Goal: Task Accomplishment & Management: Complete application form

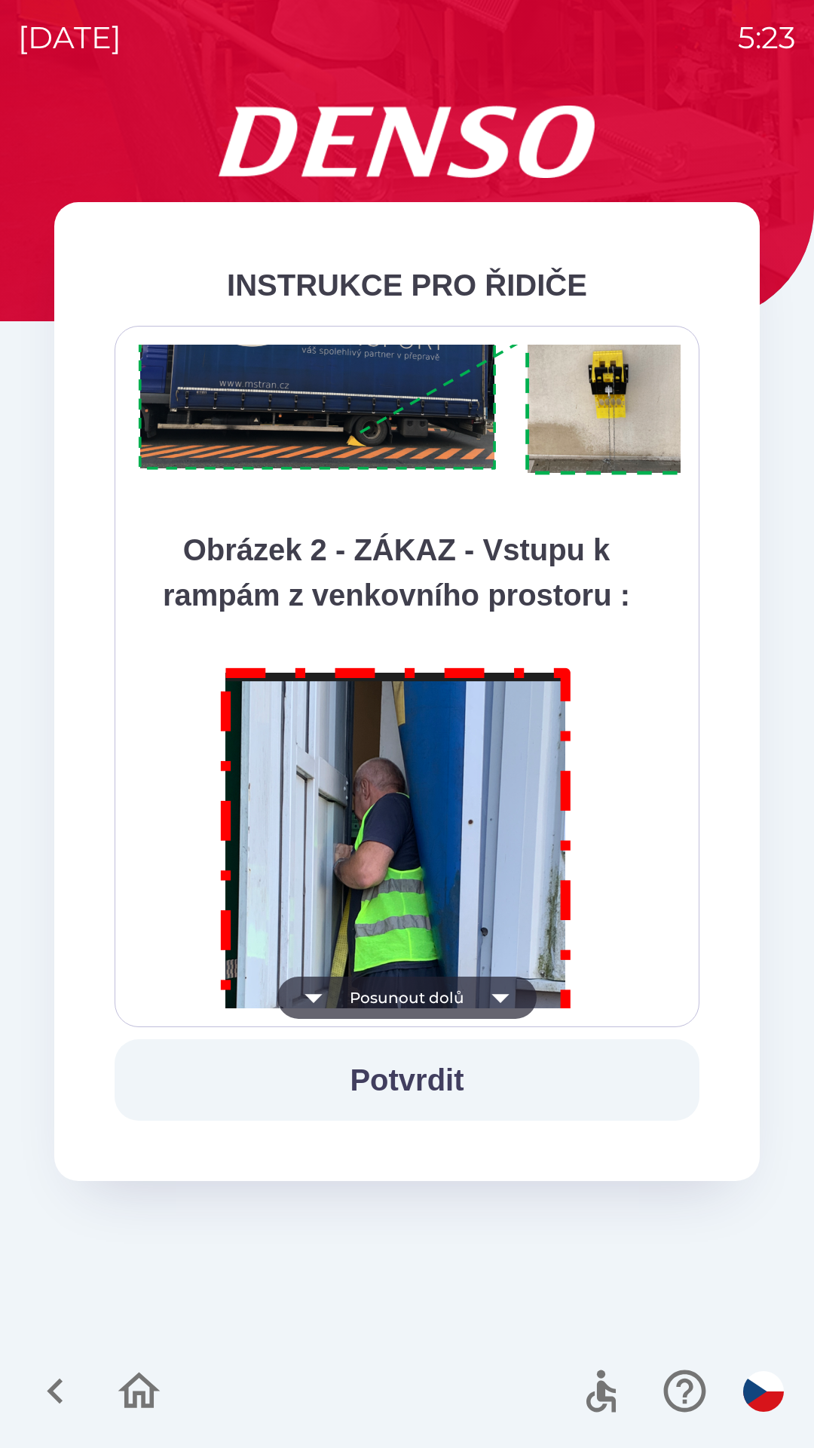
scroll to position [8475, 0]
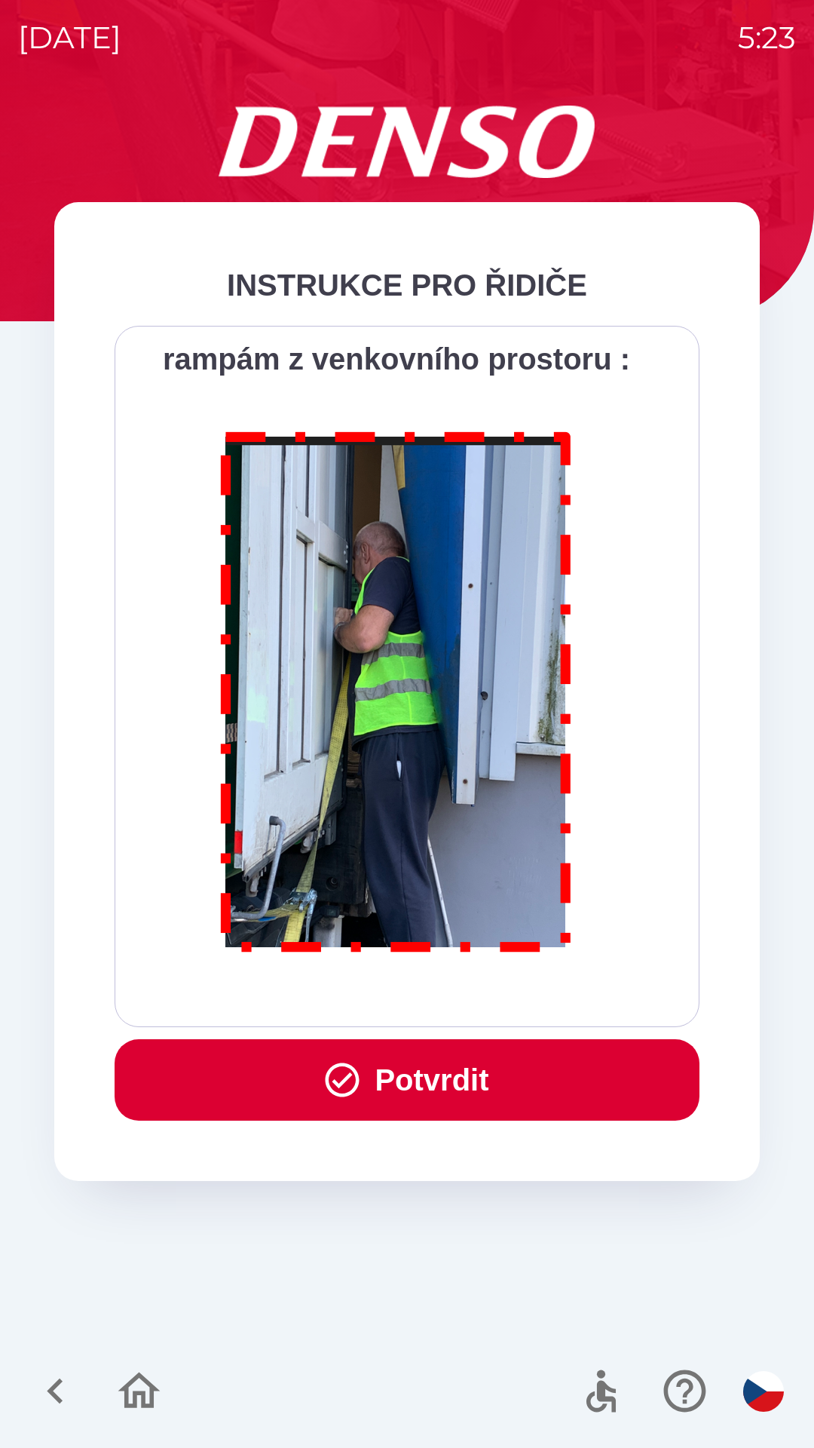
click at [353, 1085] on icon "button" at bounding box center [343, 1080] width 34 height 34
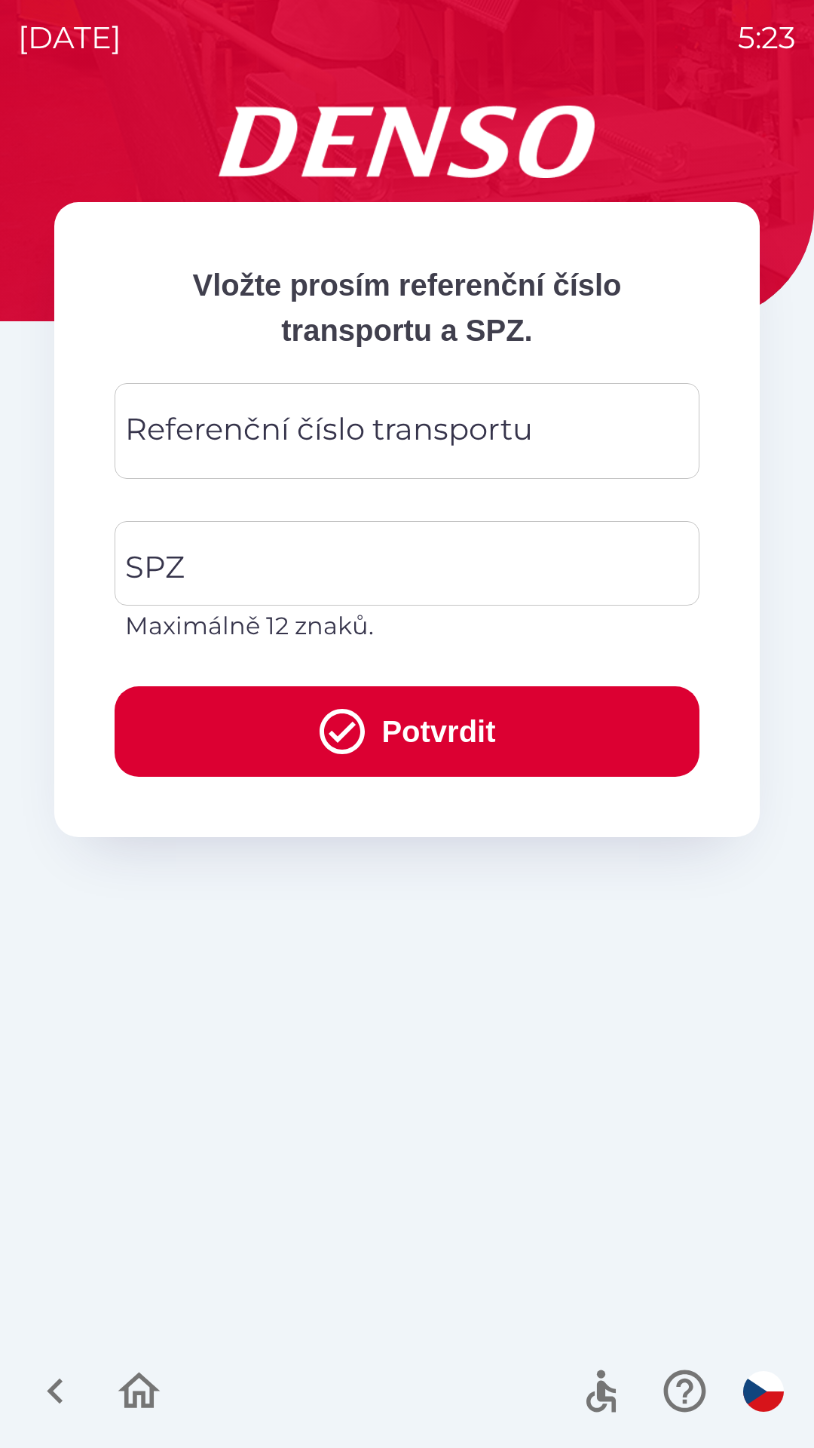
click at [215, 425] on div "Referenční číslo transportu Referenční číslo transportu" at bounding box center [407, 431] width 585 height 96
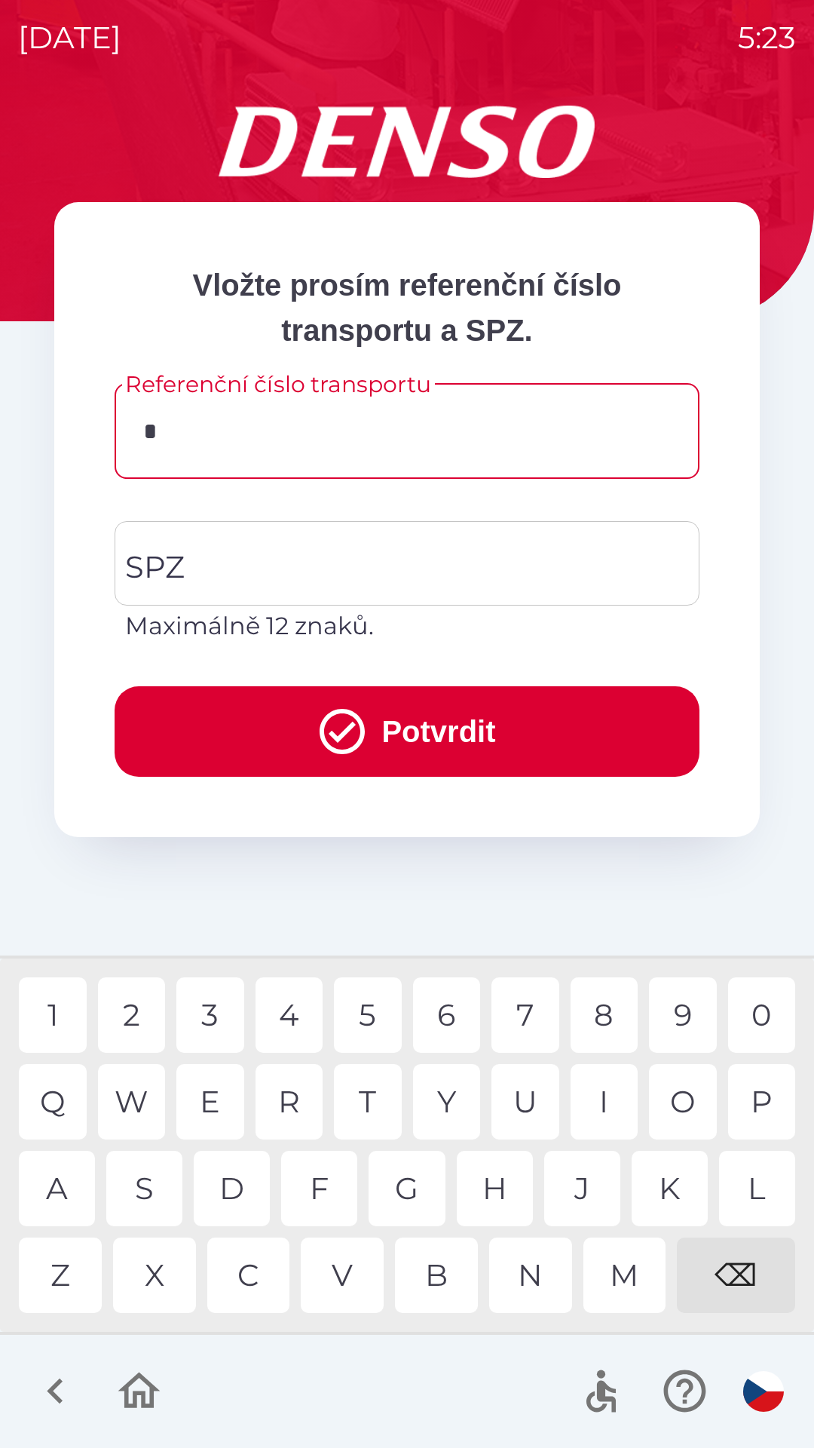
click at [664, 1194] on div "K" at bounding box center [670, 1188] width 76 height 75
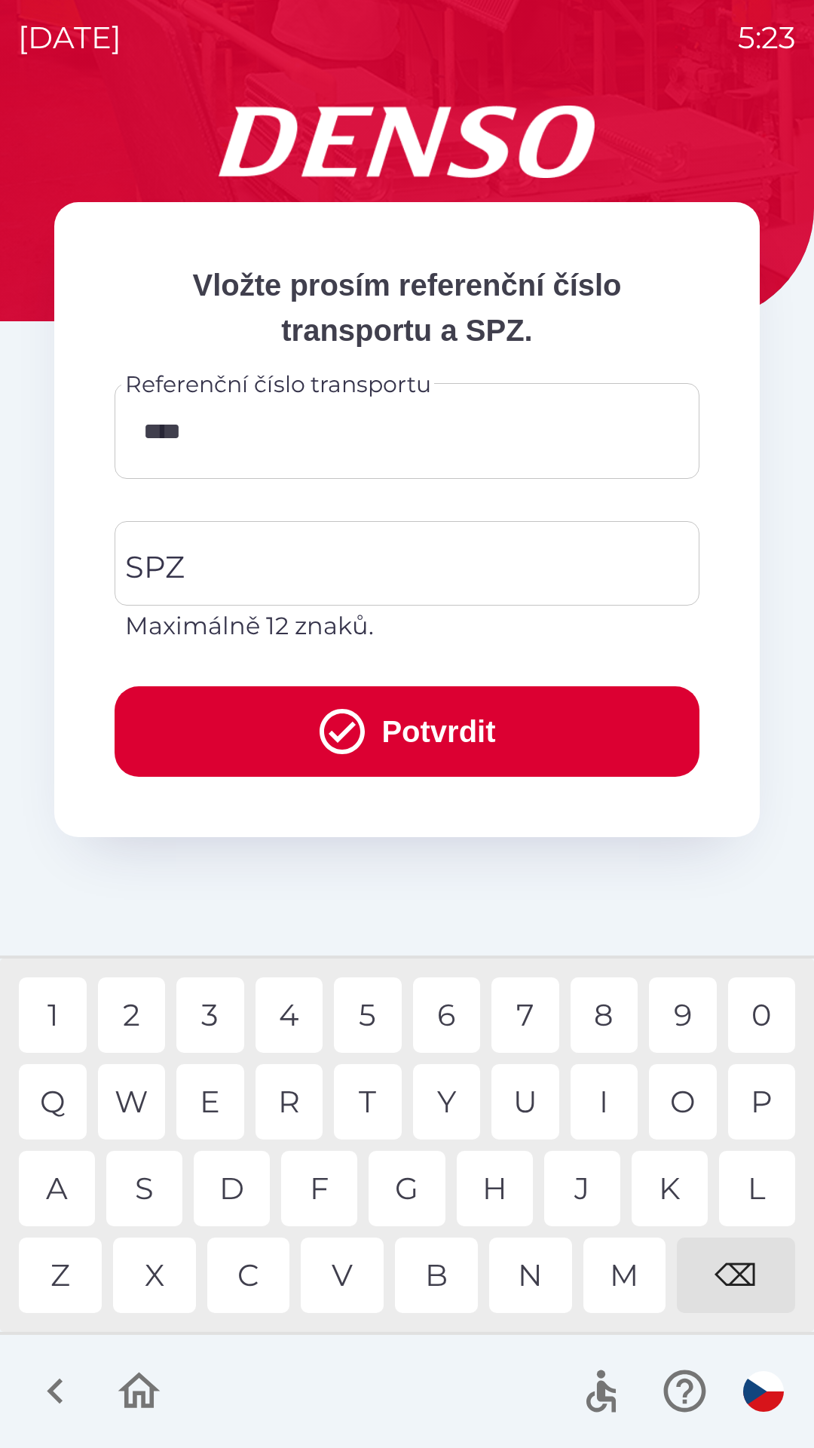
click at [286, 1015] on div "4" at bounding box center [290, 1014] width 68 height 75
click at [759, 1004] on div "0" at bounding box center [762, 1014] width 68 height 75
type input "******"
click at [207, 549] on input "SPZ" at bounding box center [395, 563] width 549 height 71
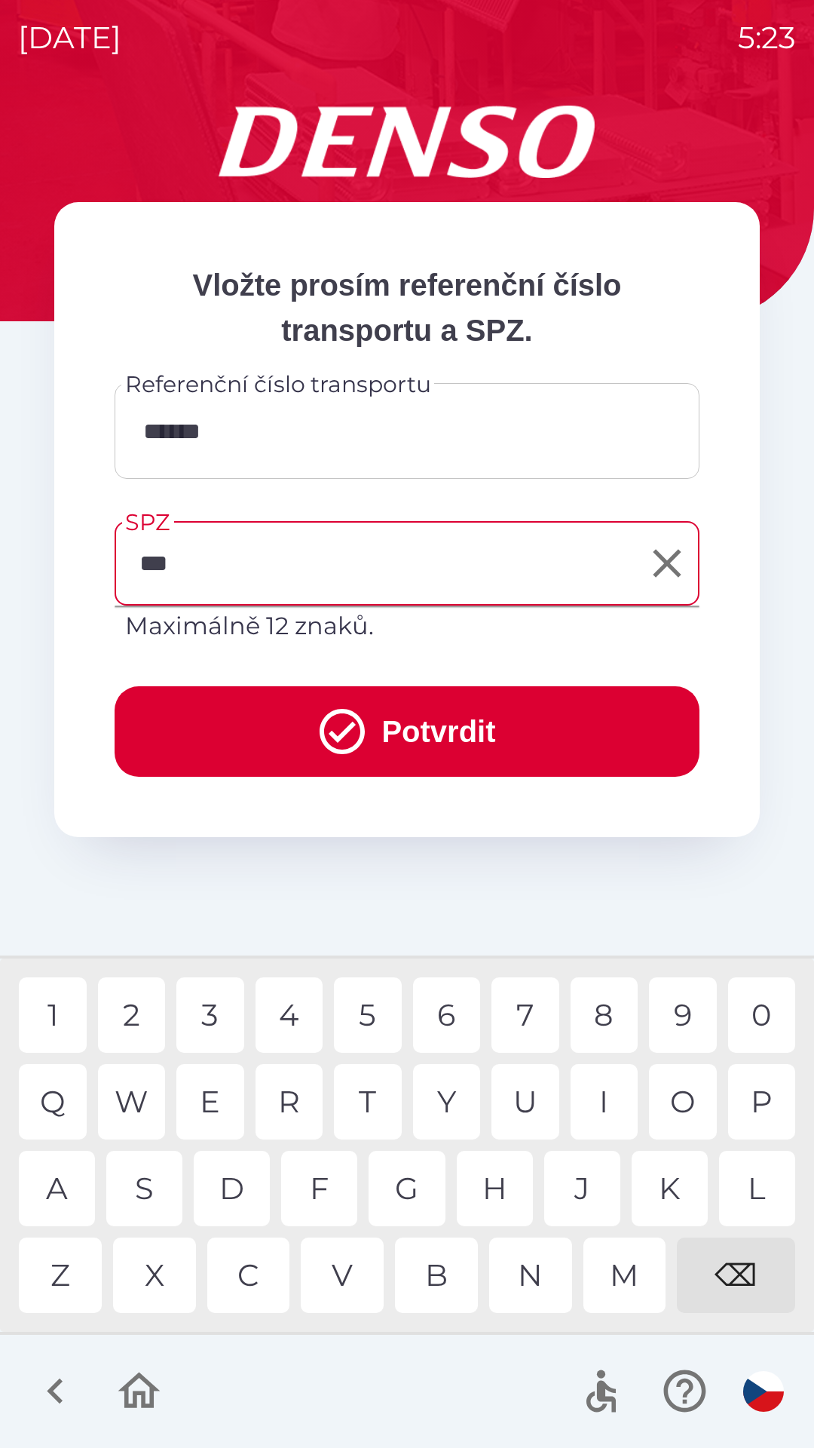
click at [619, 1276] on div "M" at bounding box center [625, 1274] width 83 height 75
type input "*******"
click at [140, 1012] on div "2" at bounding box center [132, 1014] width 68 height 75
click at [235, 719] on button "Potvrdit" at bounding box center [407, 731] width 585 height 90
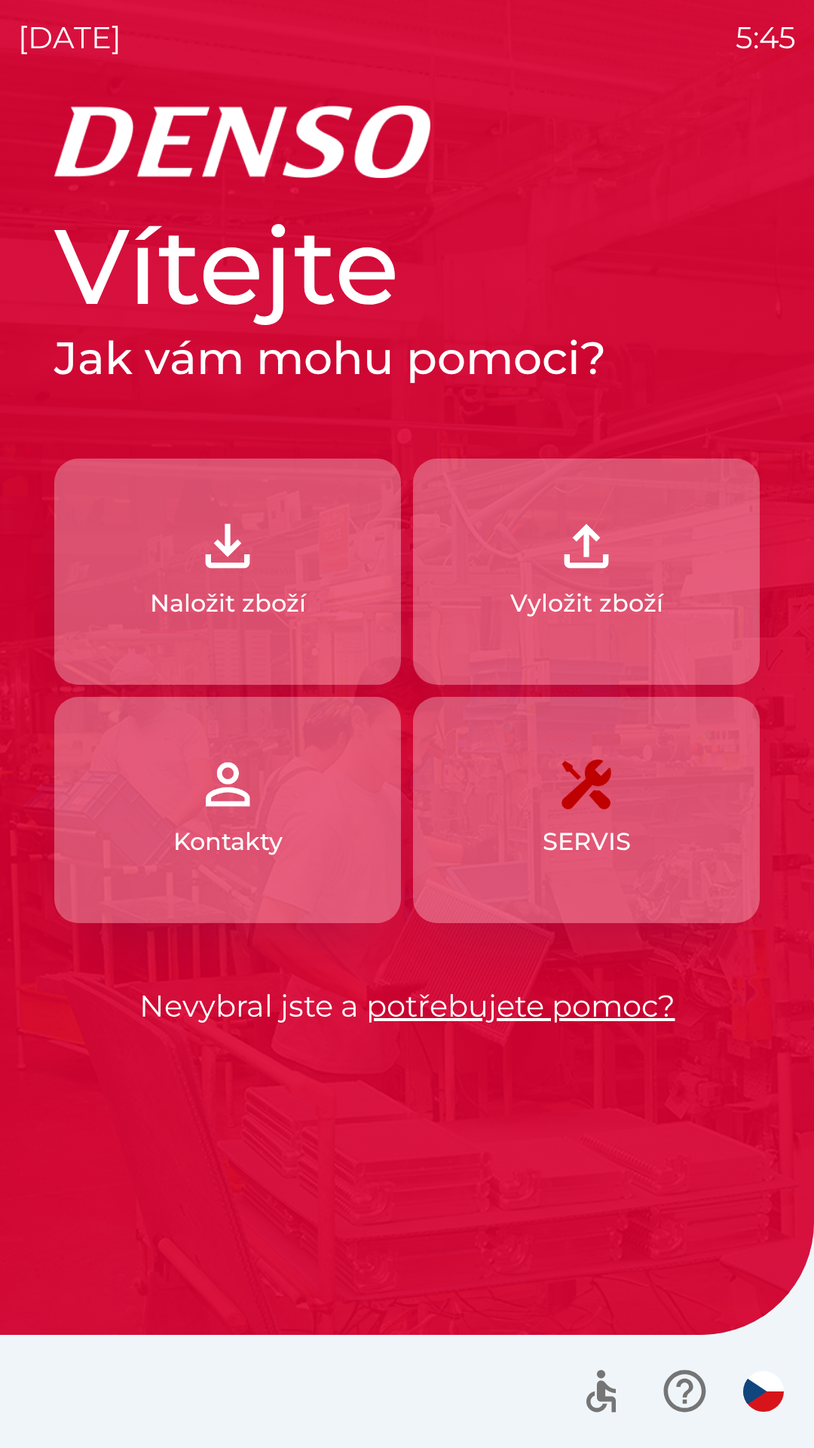
click at [566, 598] on p "Vyložit zboží" at bounding box center [587, 603] width 153 height 36
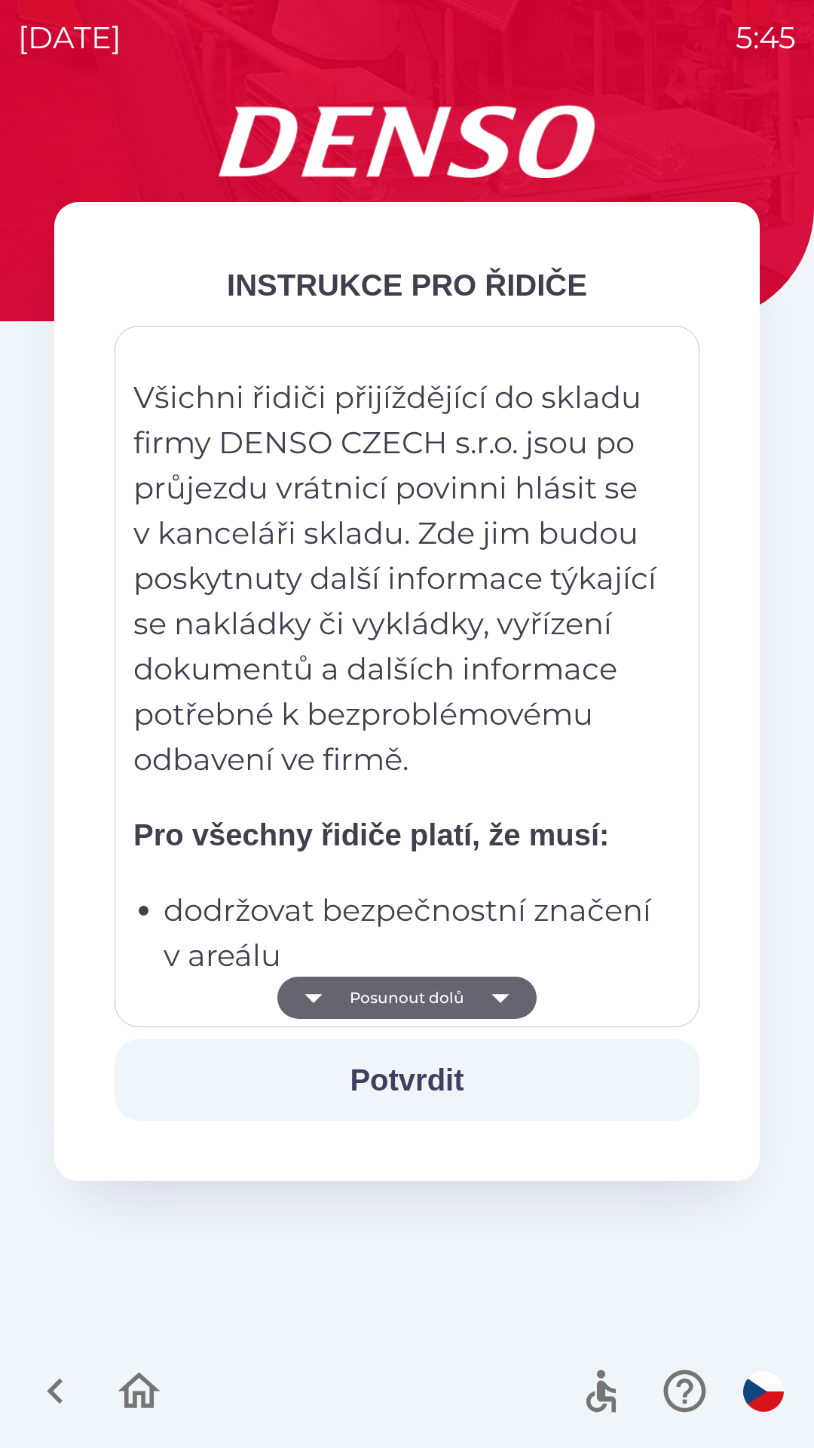
click at [428, 1081] on button "Potvrdit" at bounding box center [407, 1079] width 585 height 81
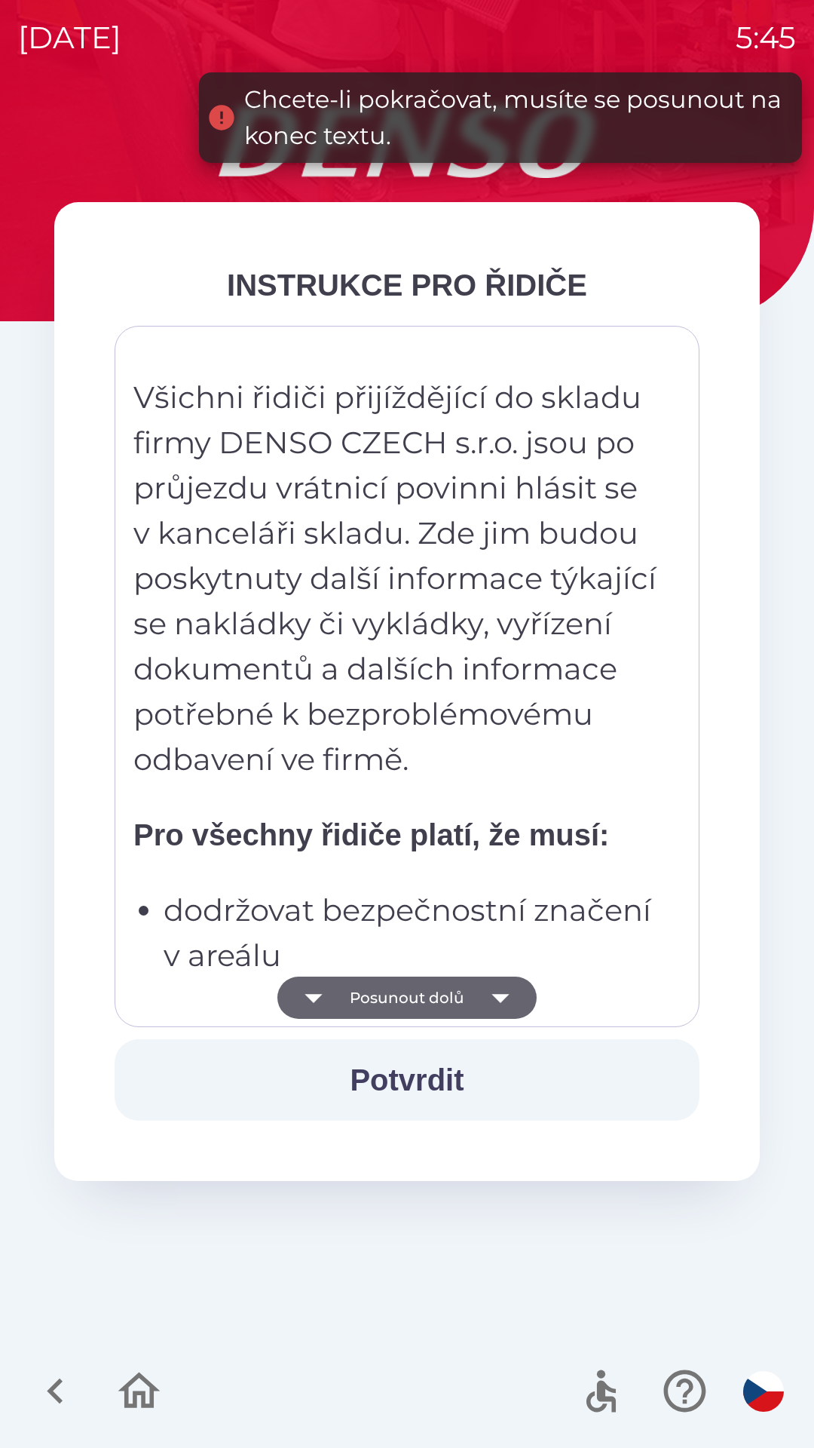
click at [422, 998] on button "Posunout dolů" at bounding box center [407, 998] width 259 height 42
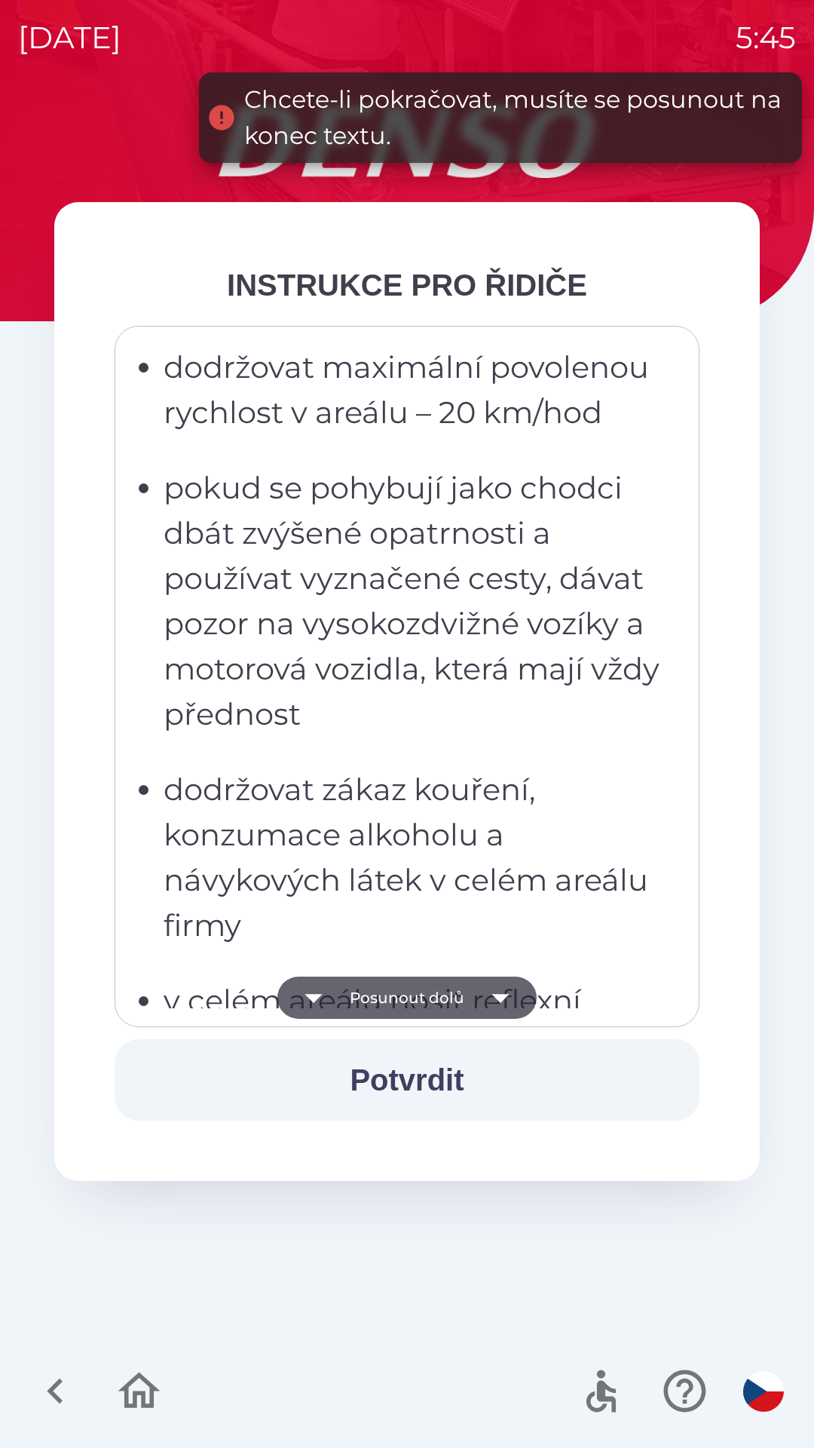
click at [435, 987] on button "Posunout dolů" at bounding box center [407, 998] width 259 height 42
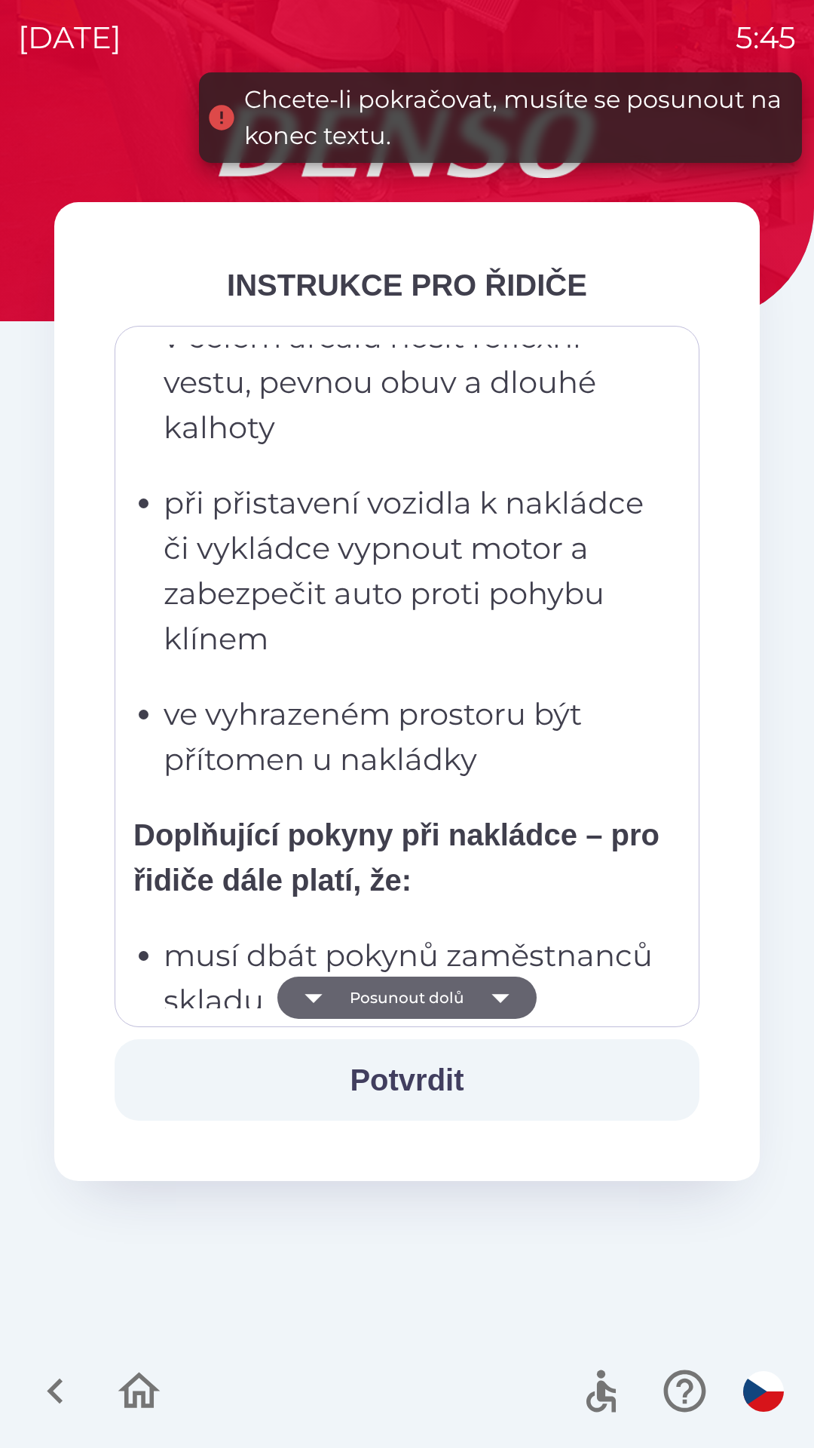
click at [446, 986] on button "Posunout dolů" at bounding box center [407, 998] width 259 height 42
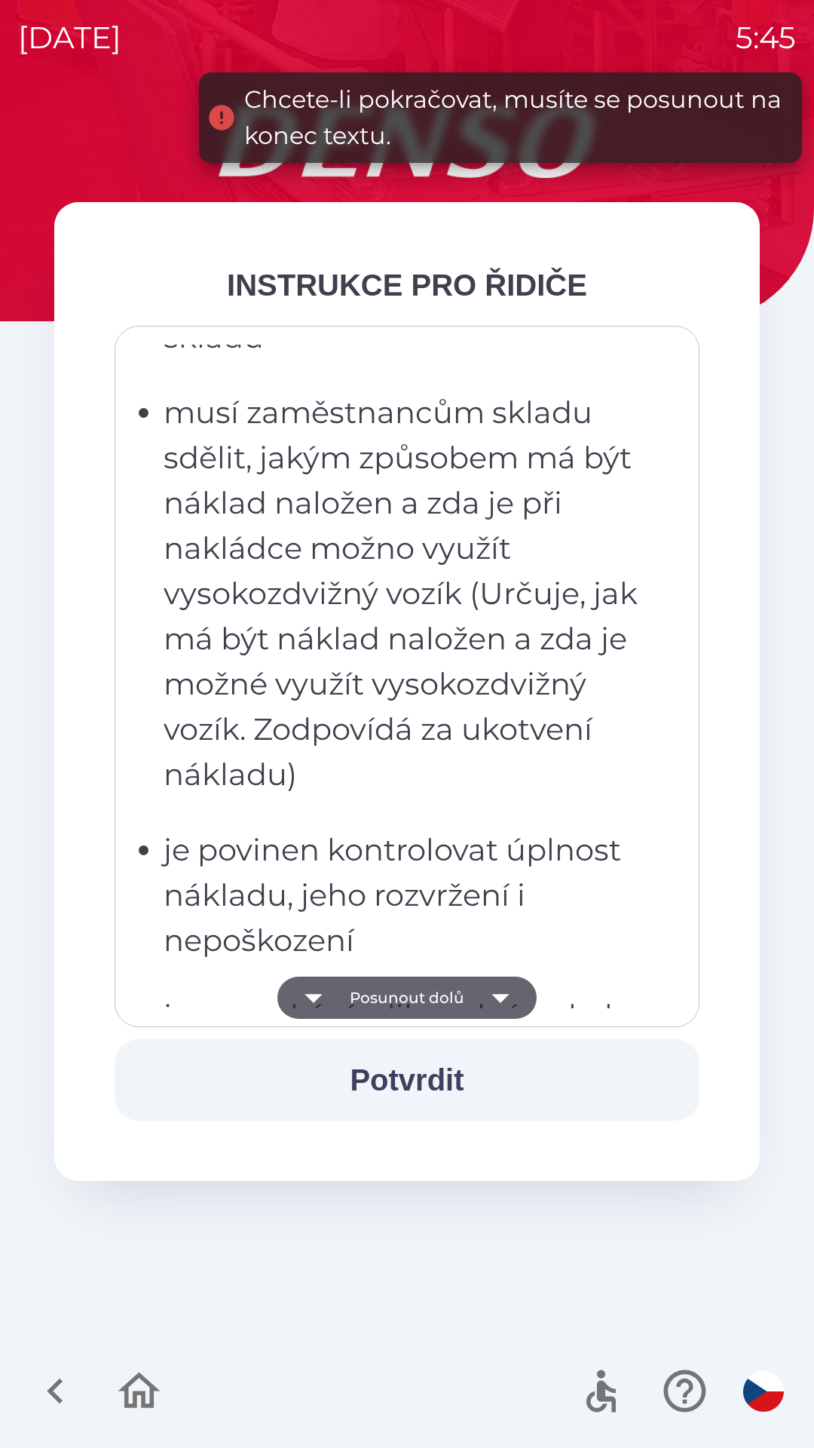
click at [443, 1007] on button "Posunout dolů" at bounding box center [407, 998] width 259 height 42
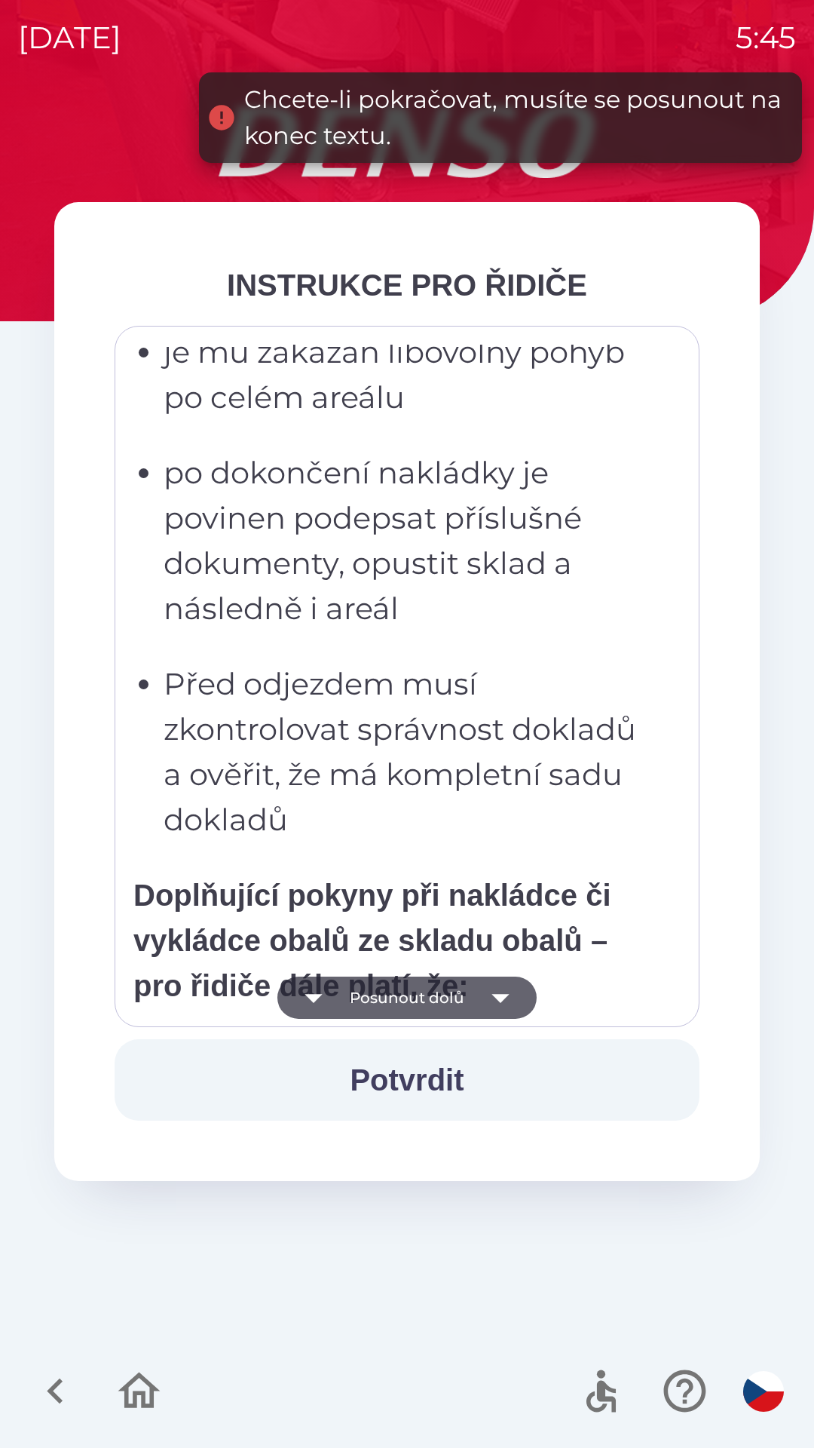
click at [435, 986] on button "Posunout dolů" at bounding box center [407, 998] width 259 height 42
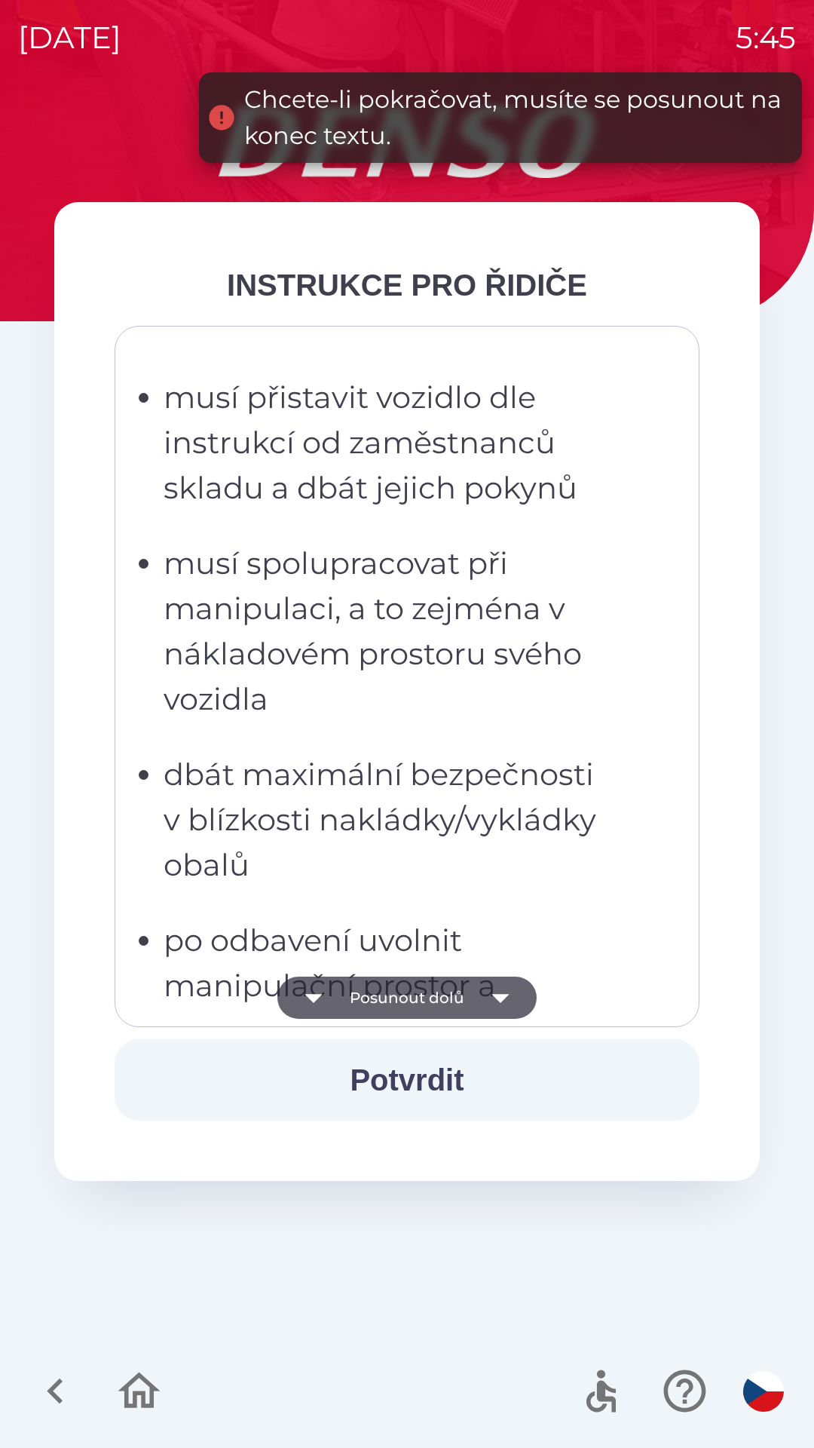
click at [427, 996] on button "Posunout dolů" at bounding box center [407, 998] width 259 height 42
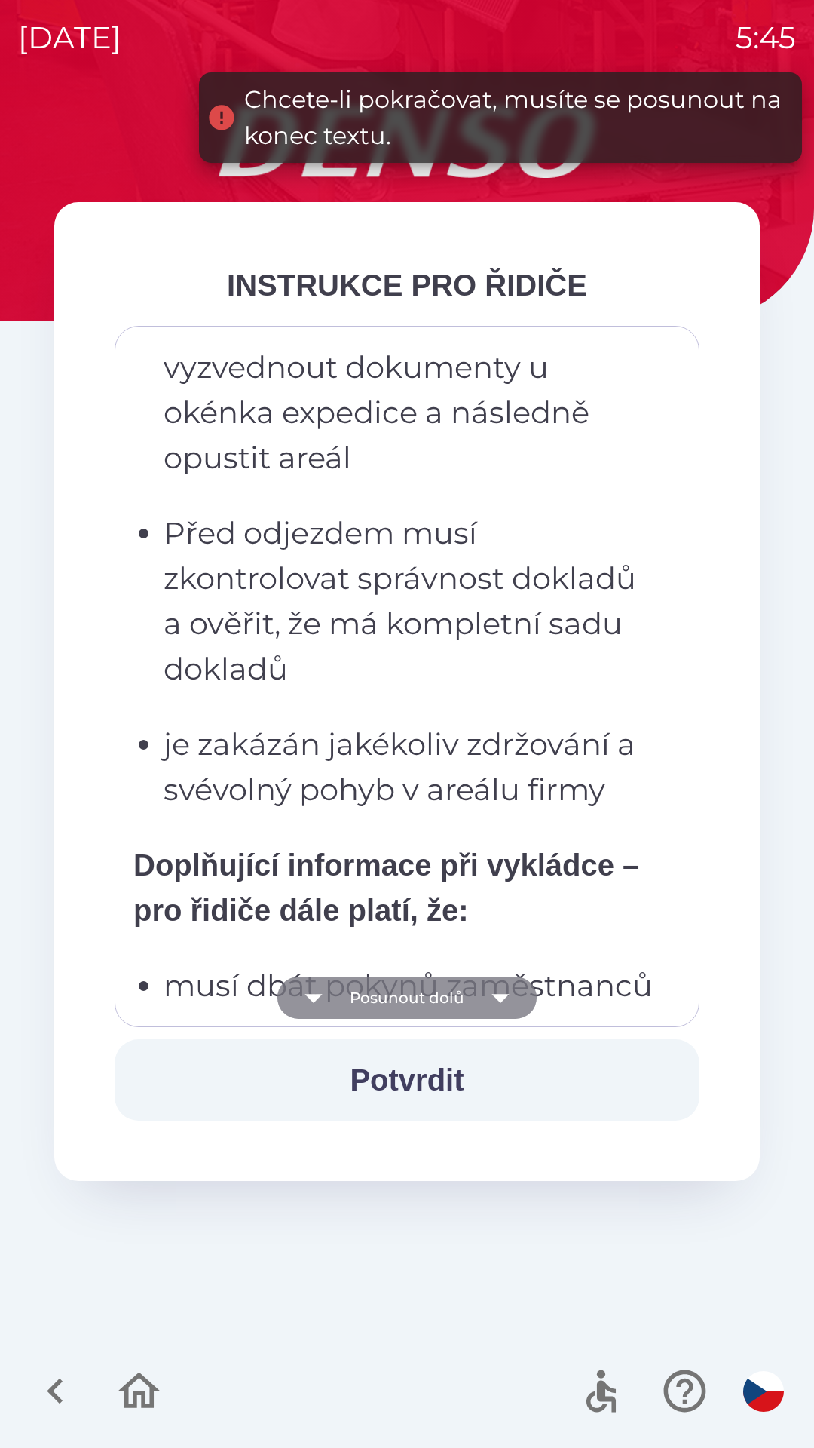
click at [434, 1009] on button "Posunout dolů" at bounding box center [407, 998] width 259 height 42
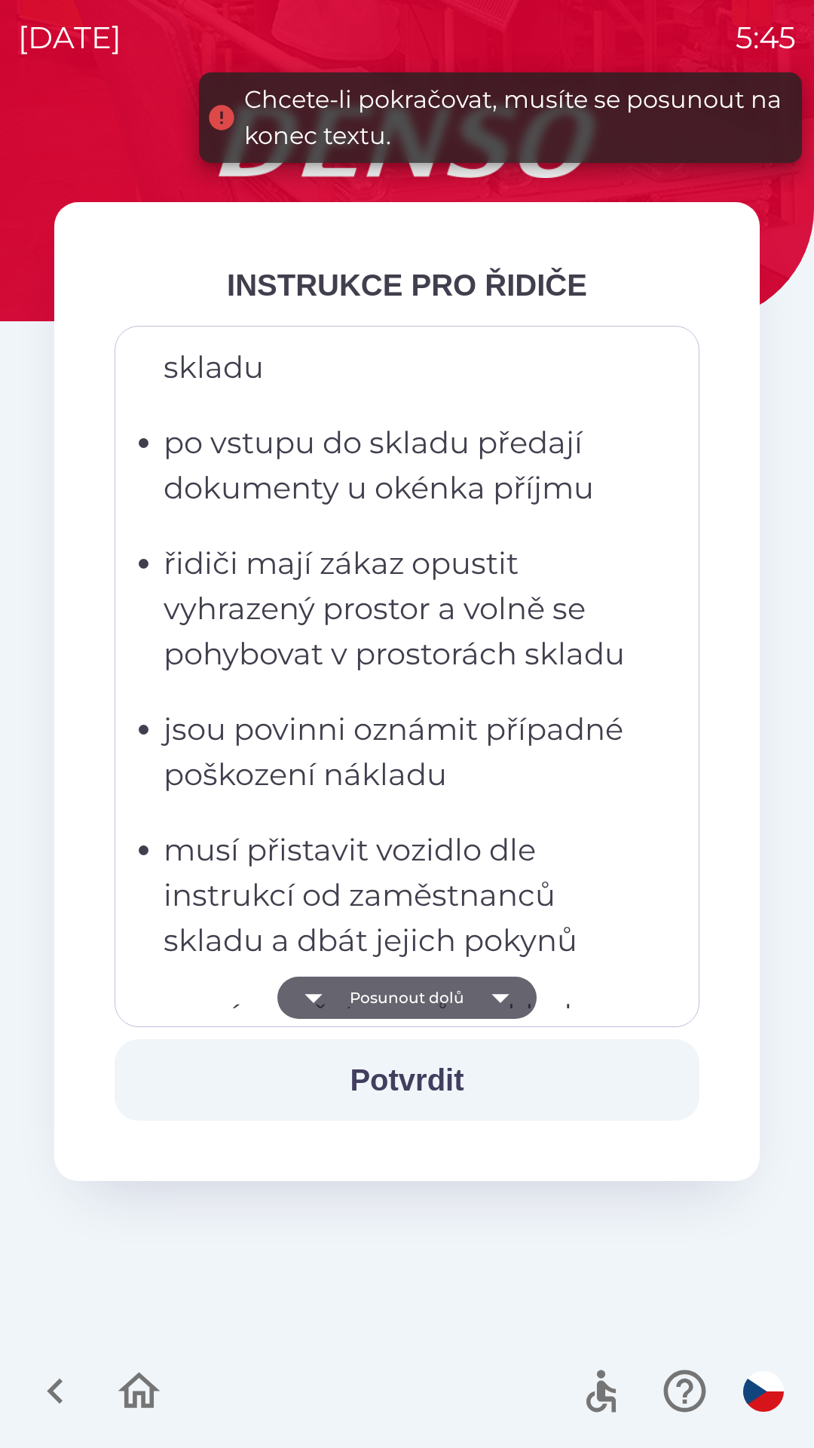
click at [426, 1076] on button "Potvrdit" at bounding box center [407, 1079] width 585 height 81
click at [424, 997] on button "Posunout dolů" at bounding box center [407, 998] width 259 height 42
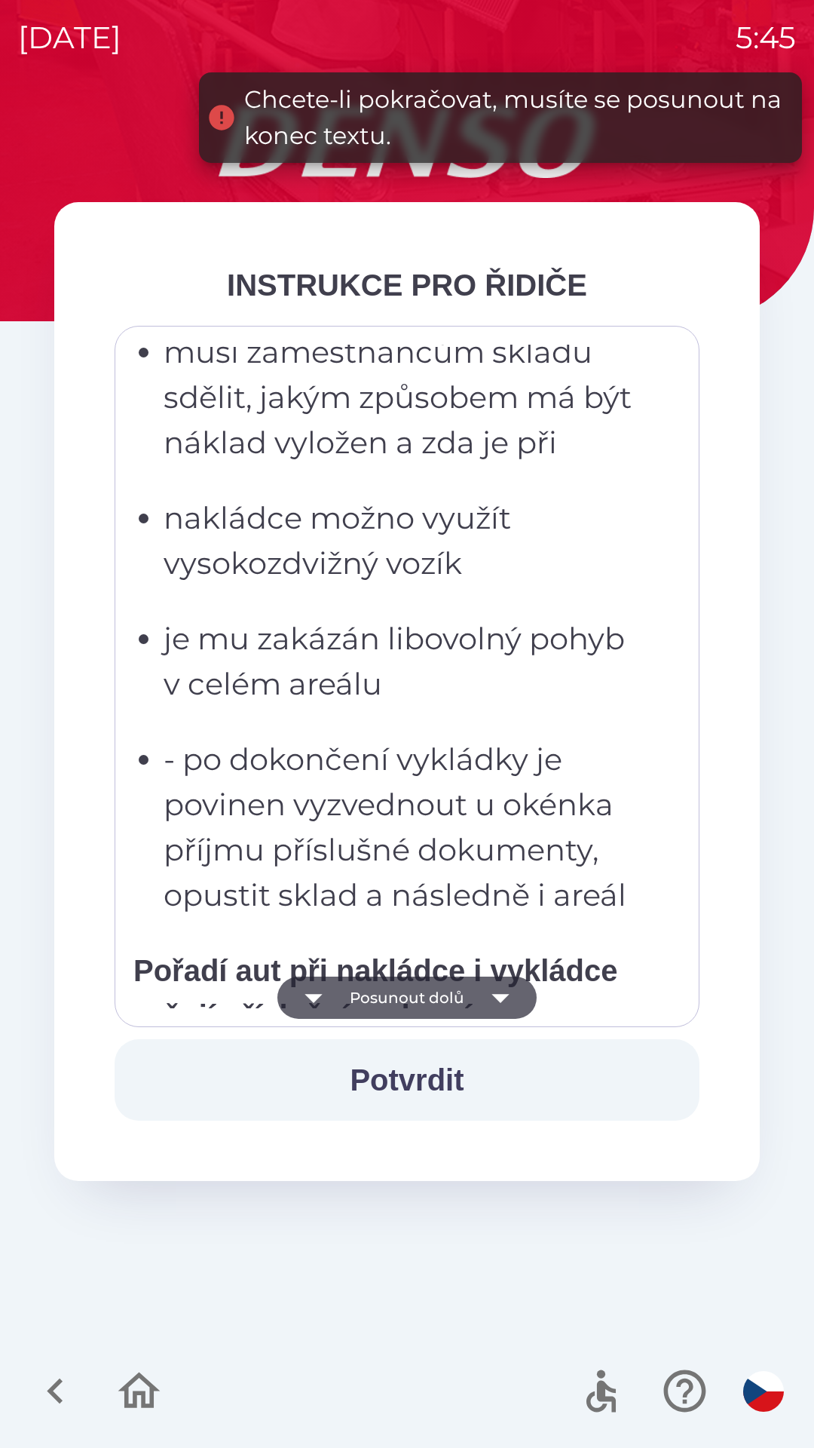
click at [441, 1007] on button "Posunout dolů" at bounding box center [407, 998] width 259 height 42
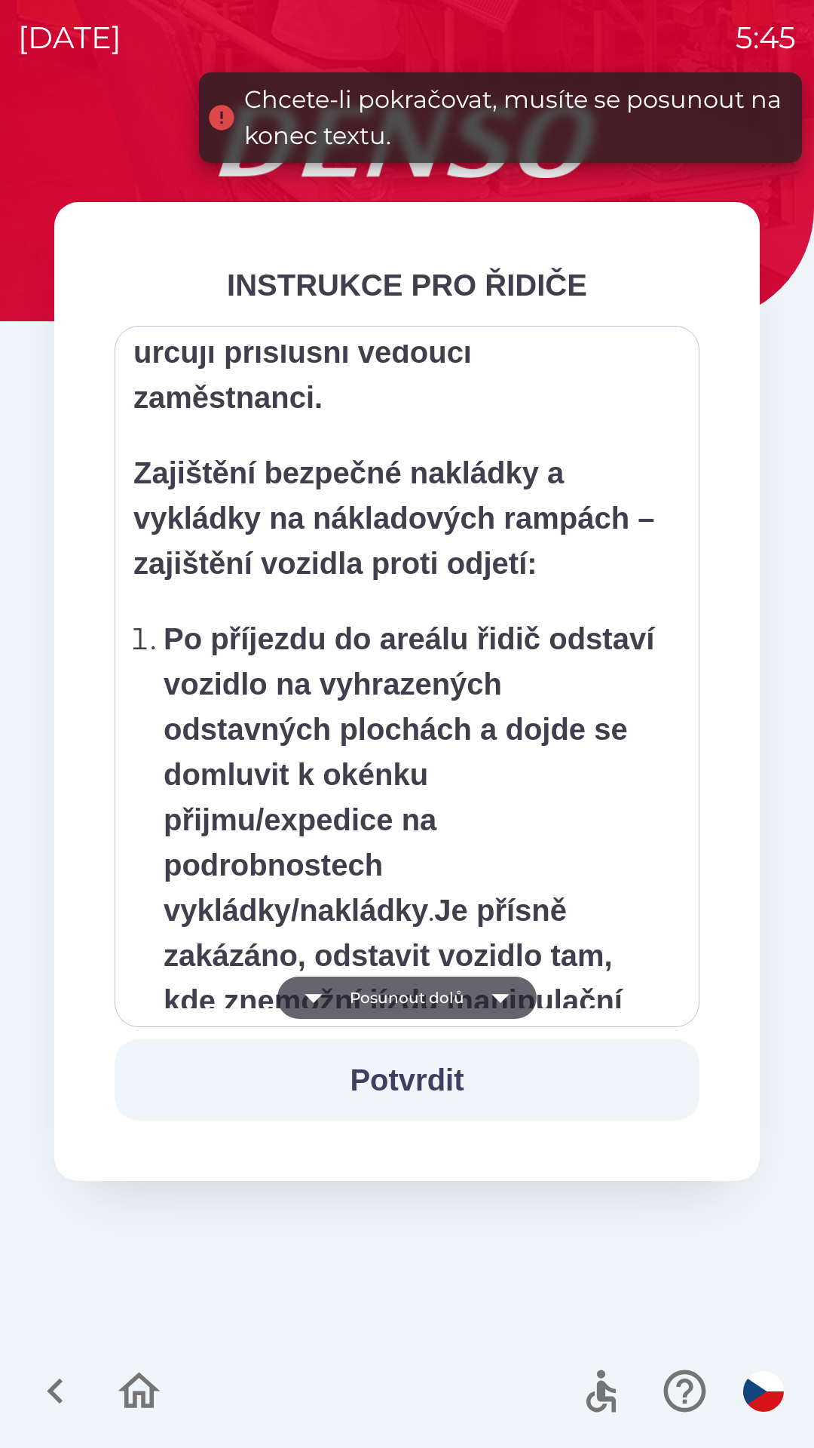
click at [419, 998] on button "Posunout dolů" at bounding box center [407, 998] width 259 height 42
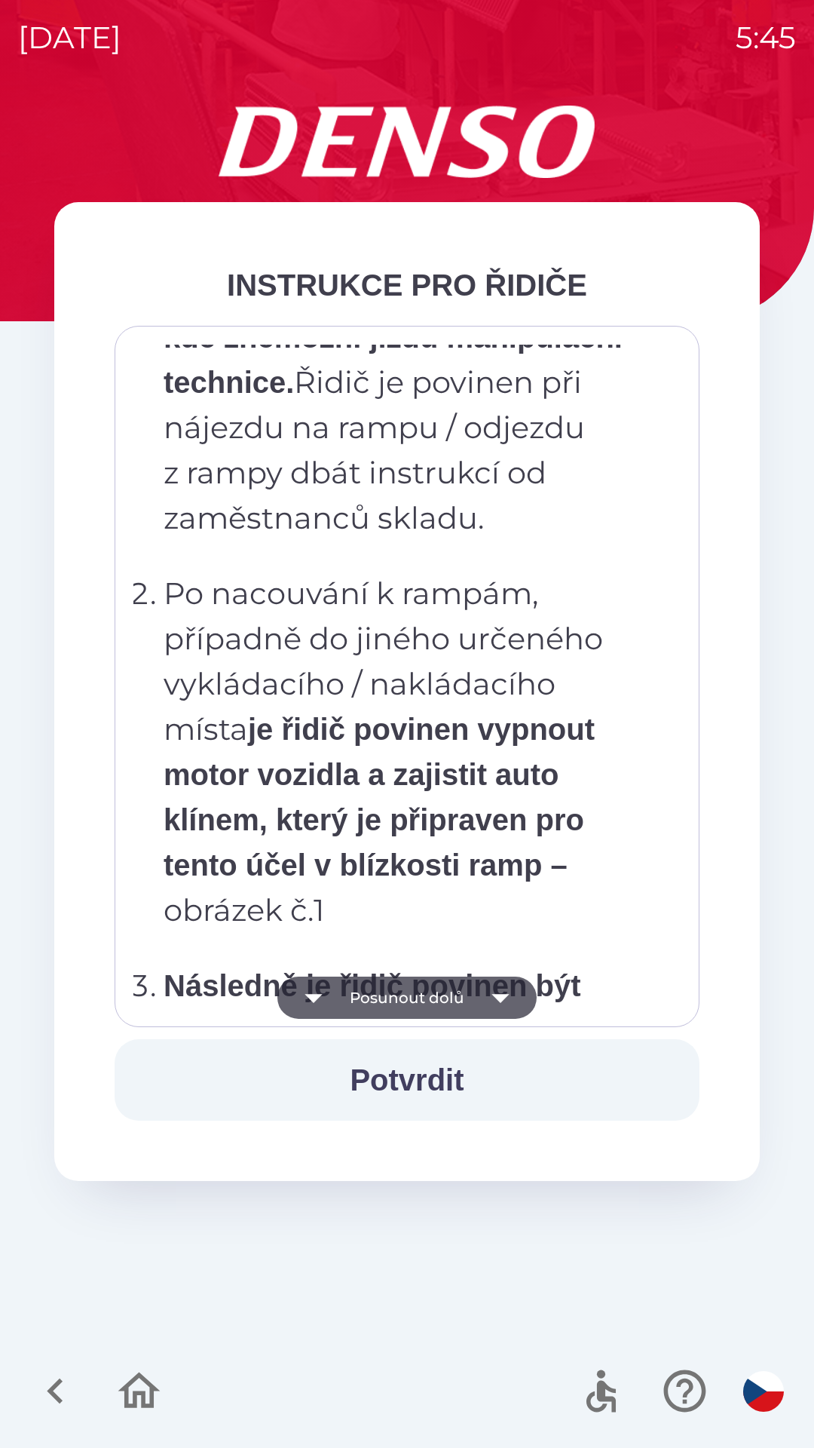
click at [407, 997] on button "Posunout dolů" at bounding box center [407, 998] width 259 height 42
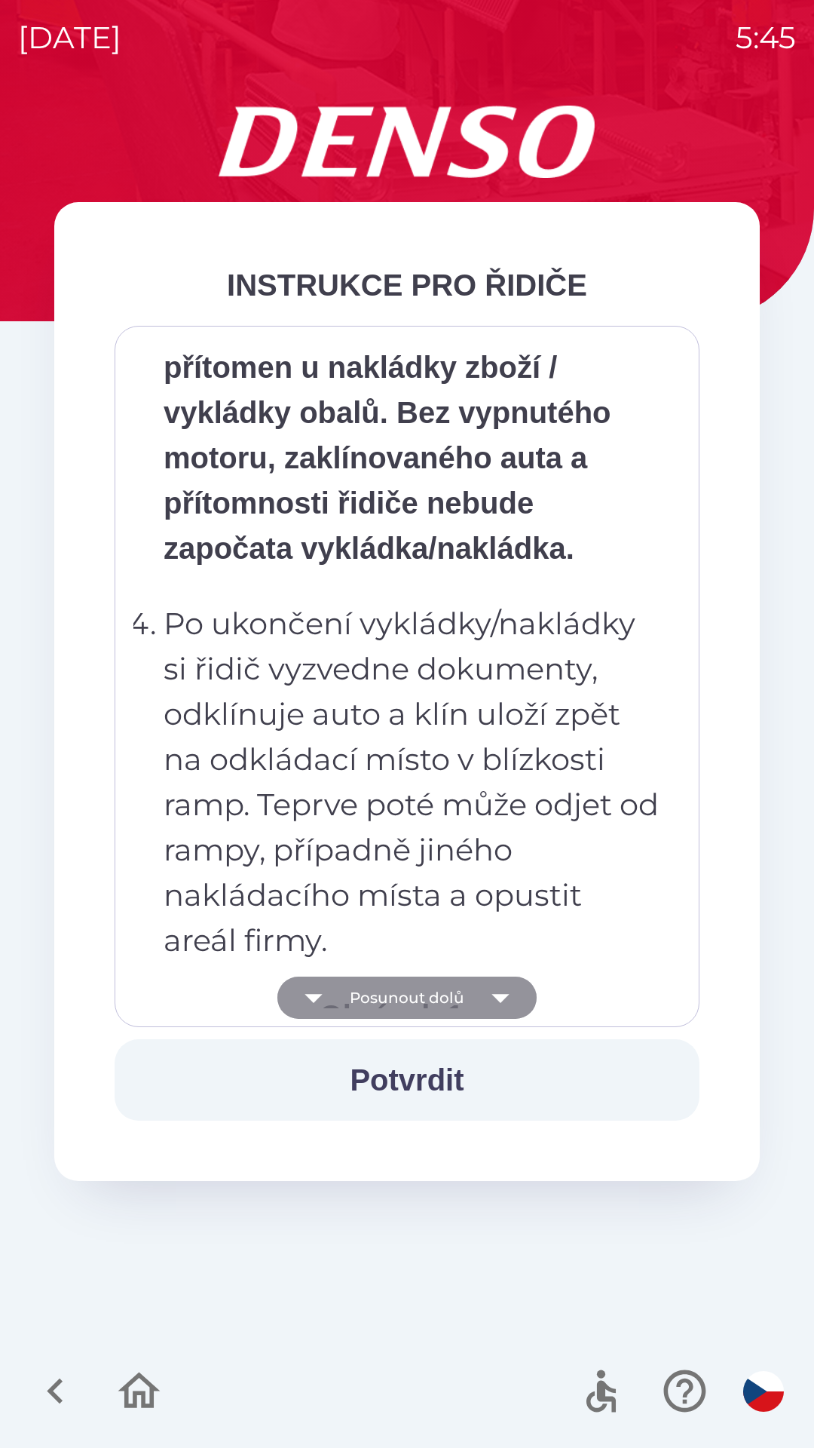
click at [421, 996] on button "Posunout dolů" at bounding box center [407, 998] width 259 height 42
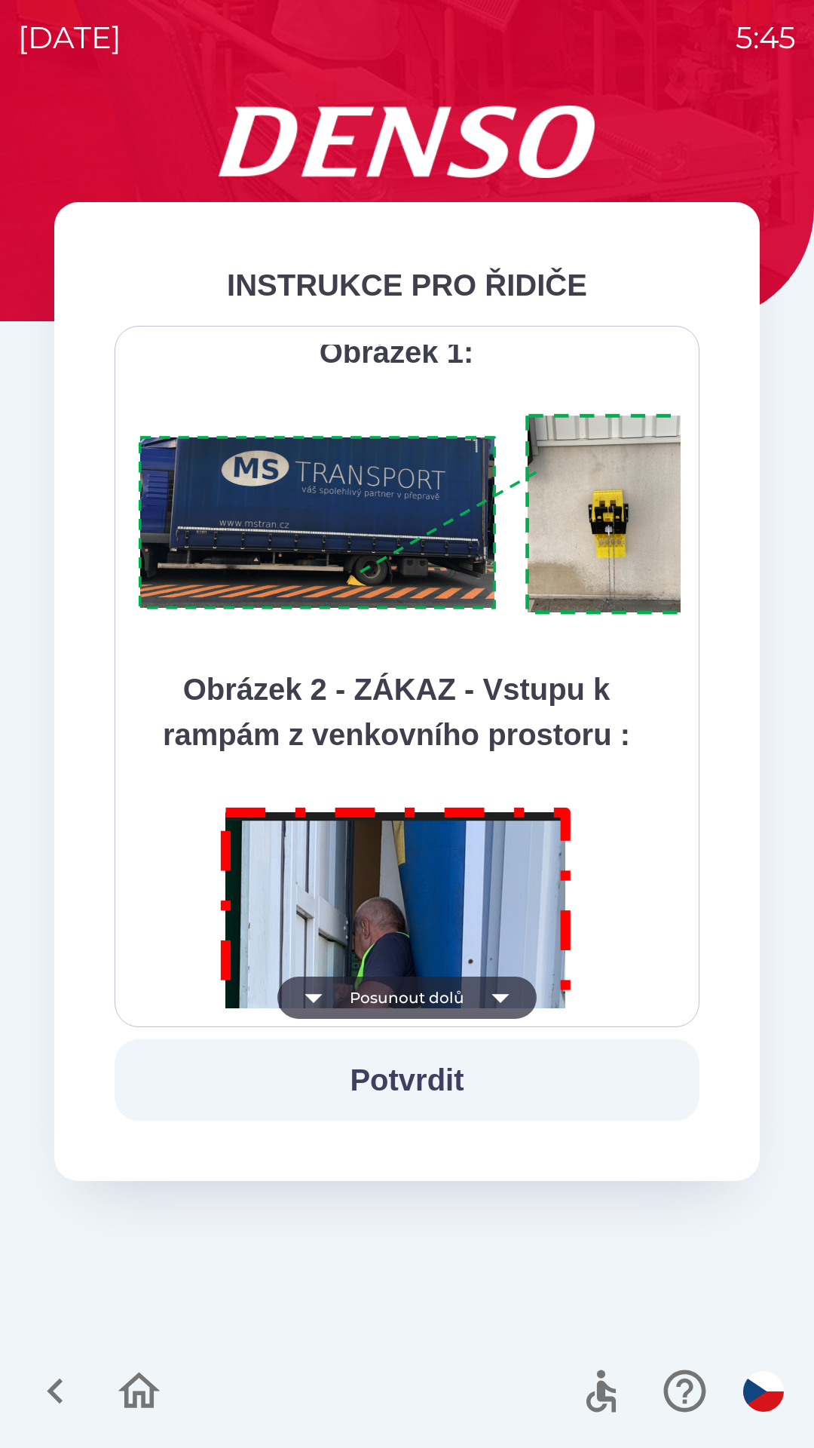
click at [460, 1014] on button "Posunout dolů" at bounding box center [407, 998] width 259 height 42
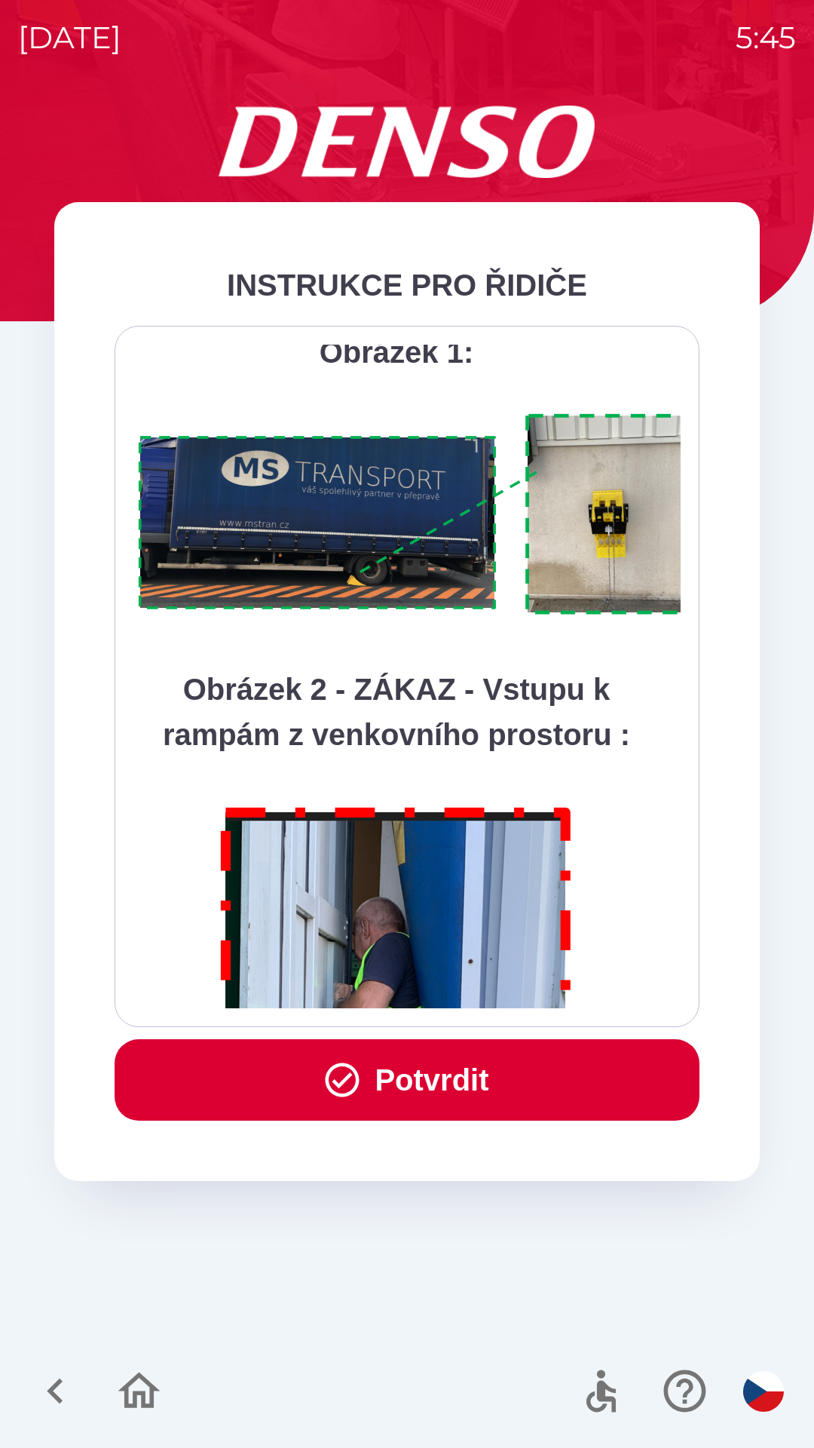
scroll to position [8475, 0]
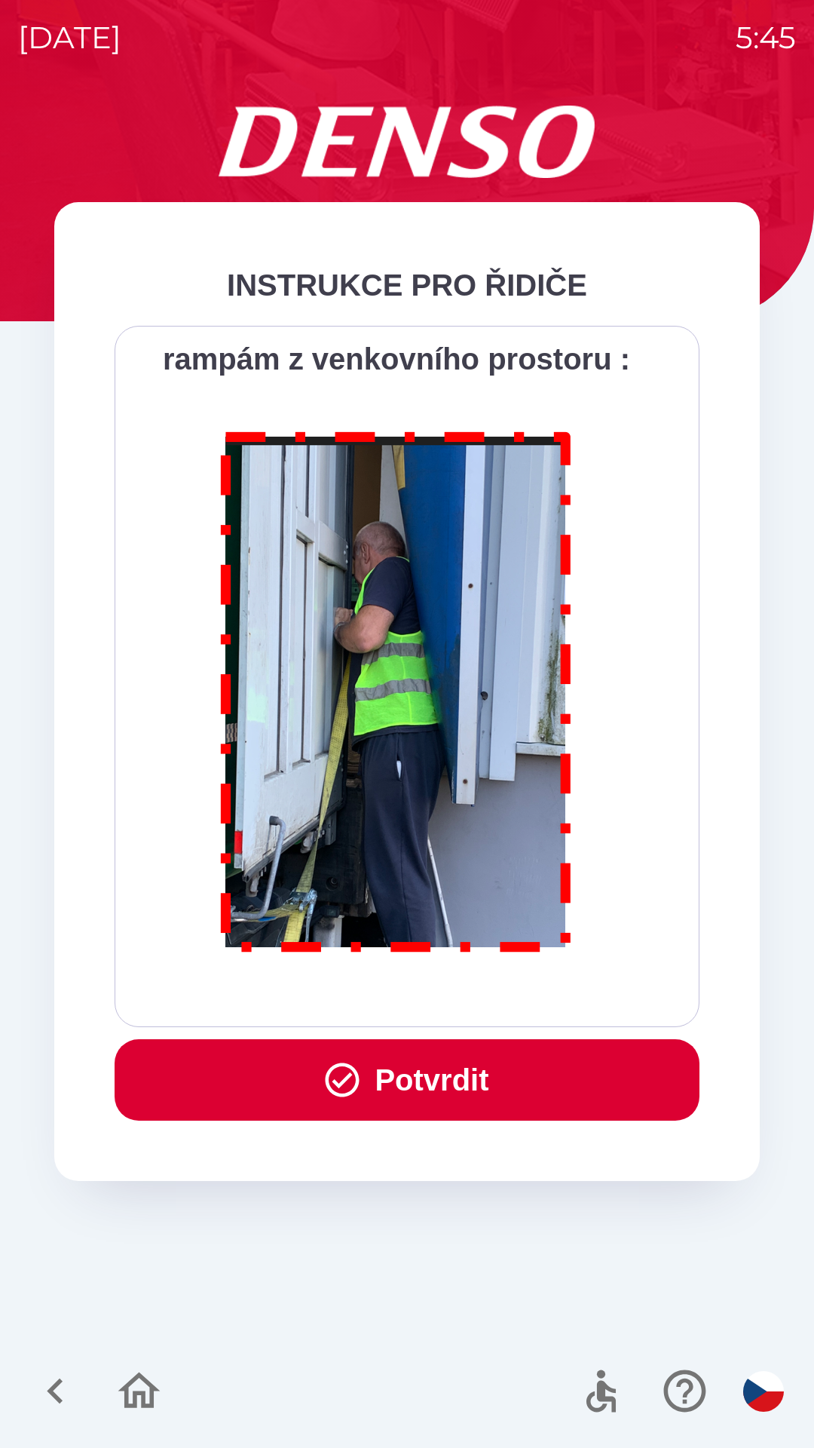
click at [452, 1007] on div "Všichni řidiči přijíždějící do skladu firmy DENSO CZECH s.r.o. jsou po průjezdu…" at bounding box center [406, 677] width 547 height 664
click at [458, 993] on div "Všichni řidiči přijíždějící do skladu firmy DENSO CZECH s.r.o. jsou po průjezdu…" at bounding box center [406, 677] width 547 height 664
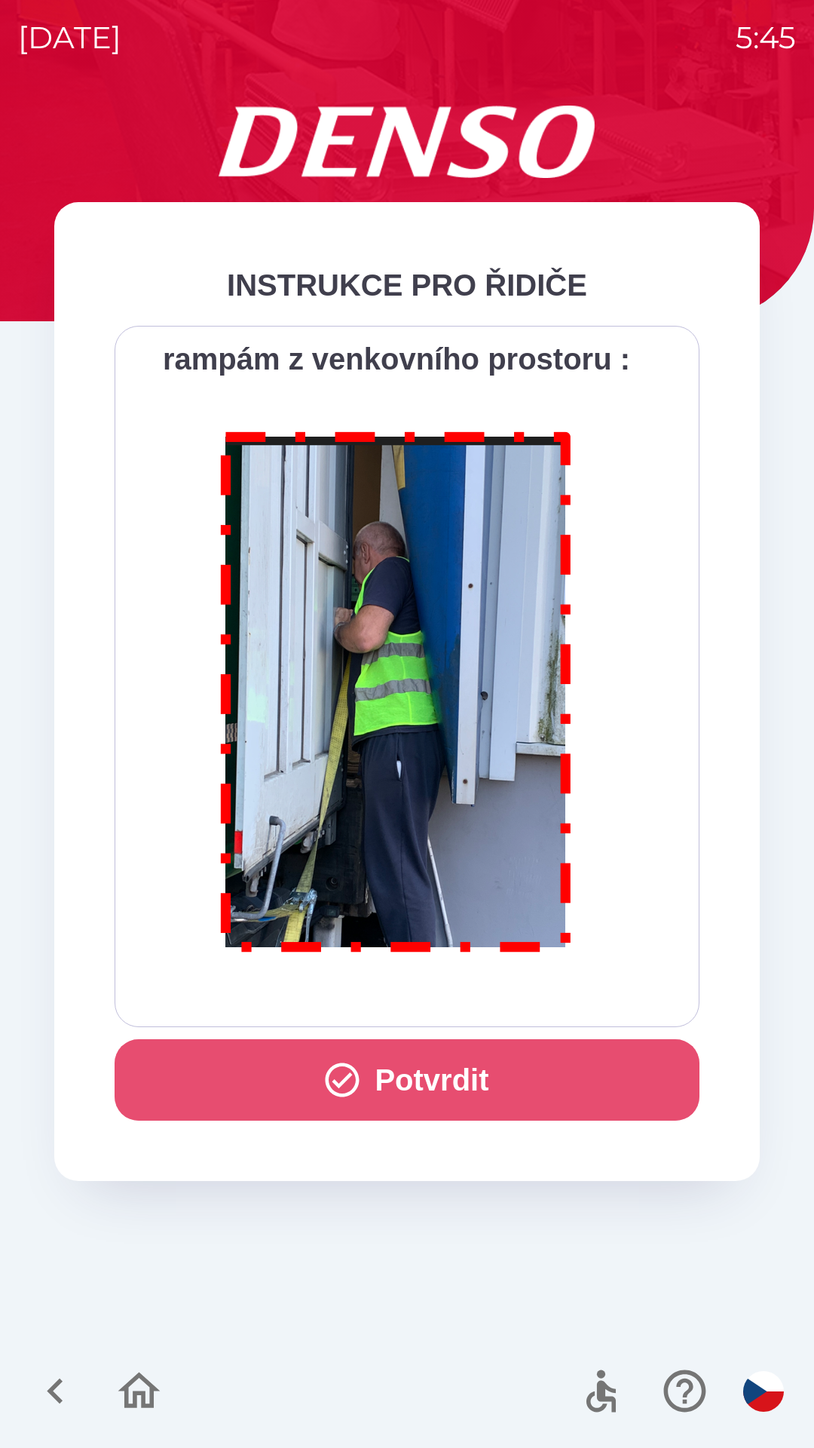
click at [437, 1074] on button "Potvrdit" at bounding box center [407, 1079] width 585 height 81
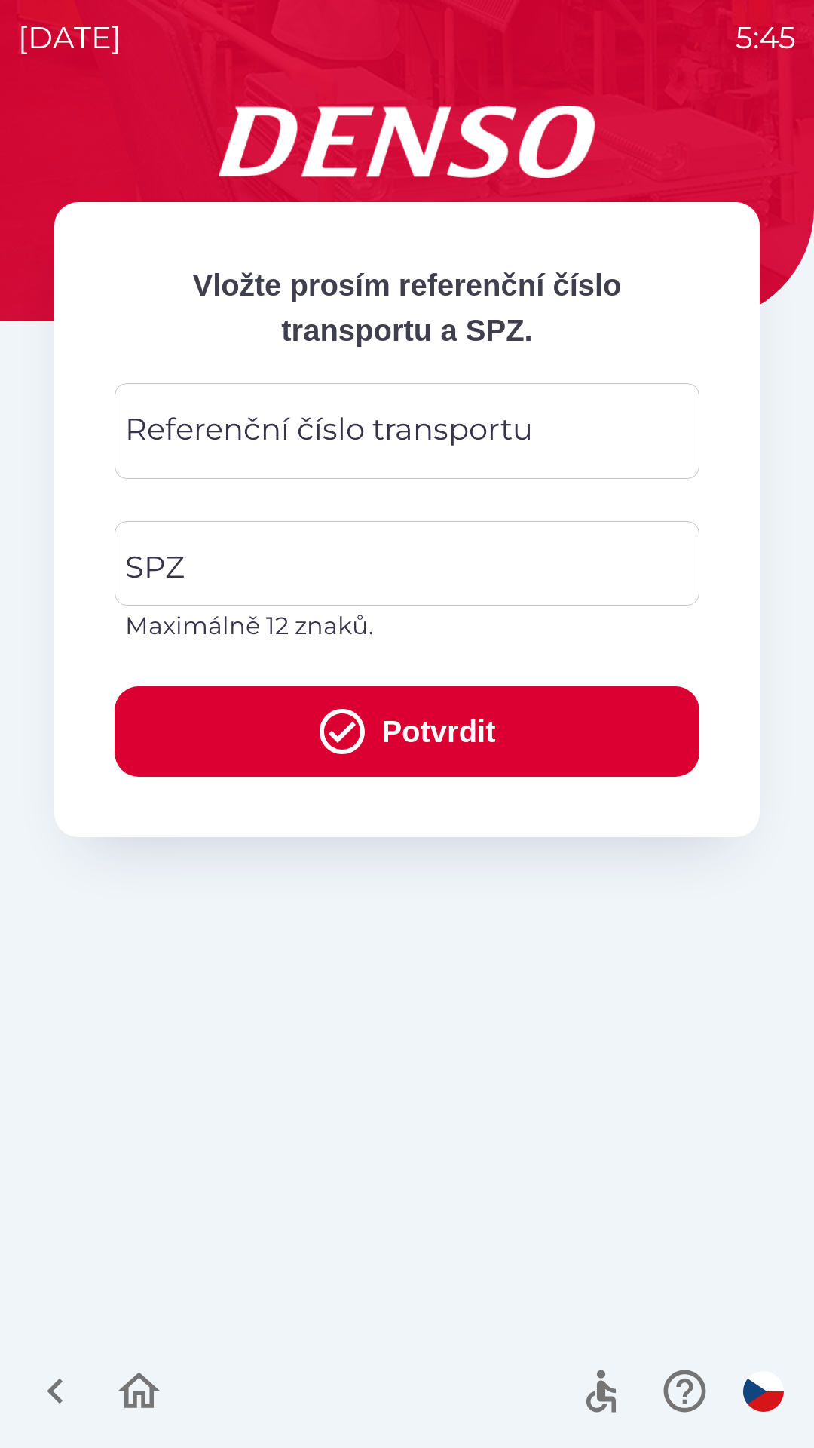
click at [286, 425] on div "Referenční číslo transportu Referenční číslo transportu" at bounding box center [407, 431] width 585 height 96
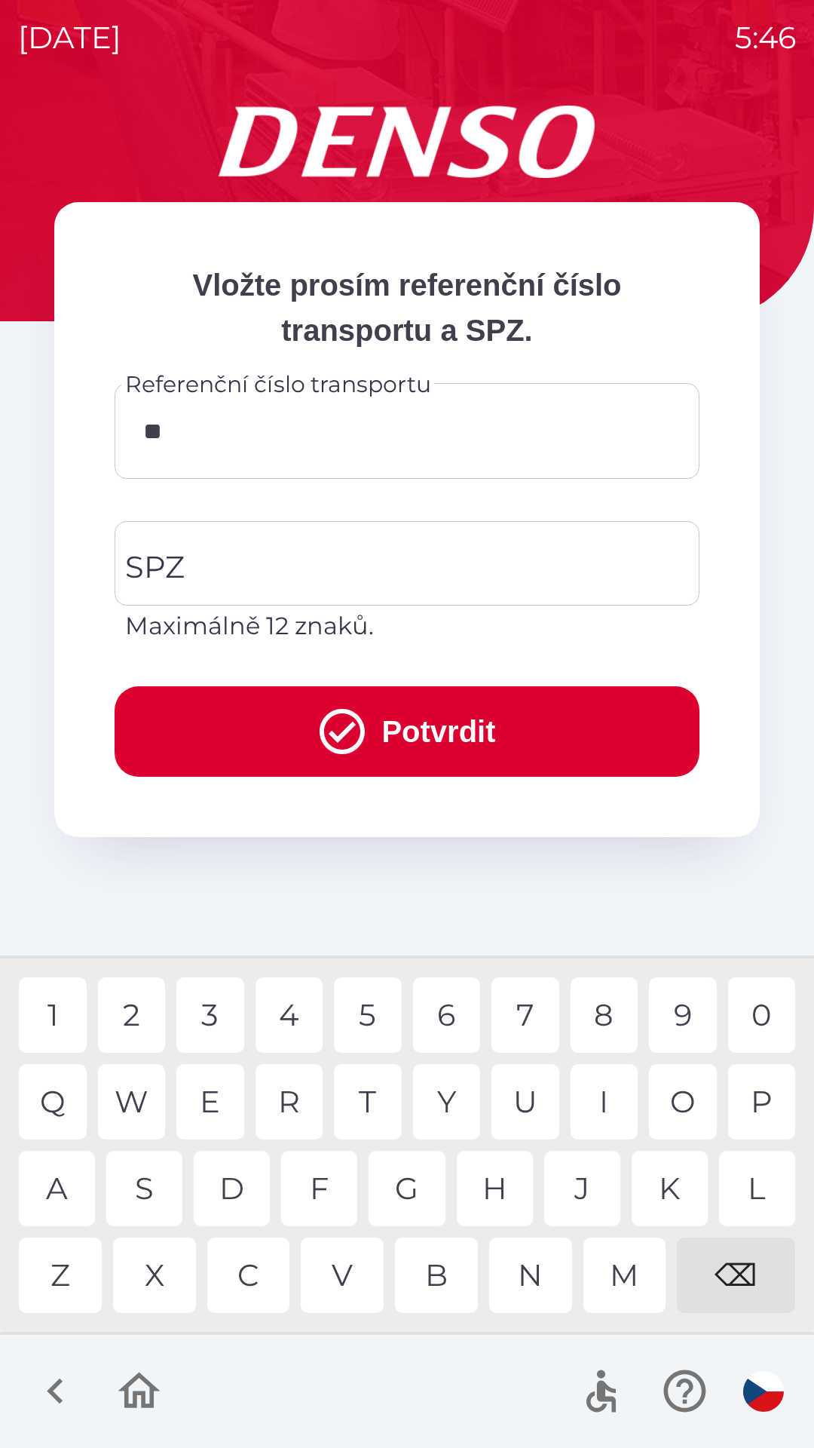
click at [599, 1109] on div "I" at bounding box center [605, 1101] width 68 height 75
click at [605, 1113] on div "I" at bounding box center [605, 1101] width 68 height 75
click at [286, 1016] on div "4" at bounding box center [290, 1014] width 68 height 75
click at [218, 1014] on div "3" at bounding box center [210, 1014] width 68 height 75
click at [762, 1011] on div "0" at bounding box center [762, 1014] width 68 height 75
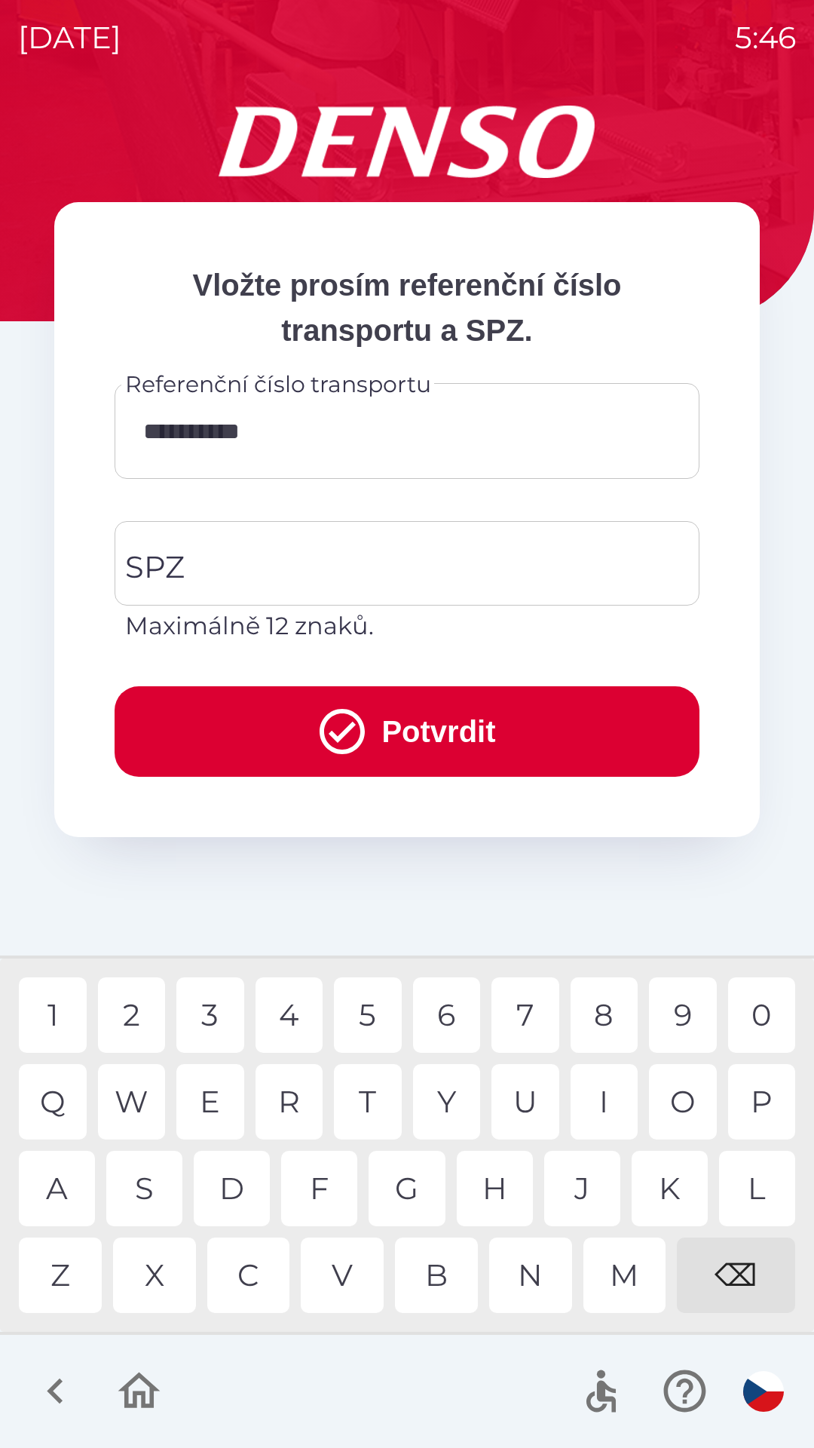
type input "**********"
click at [257, 575] on input "SPZ" at bounding box center [395, 563] width 549 height 71
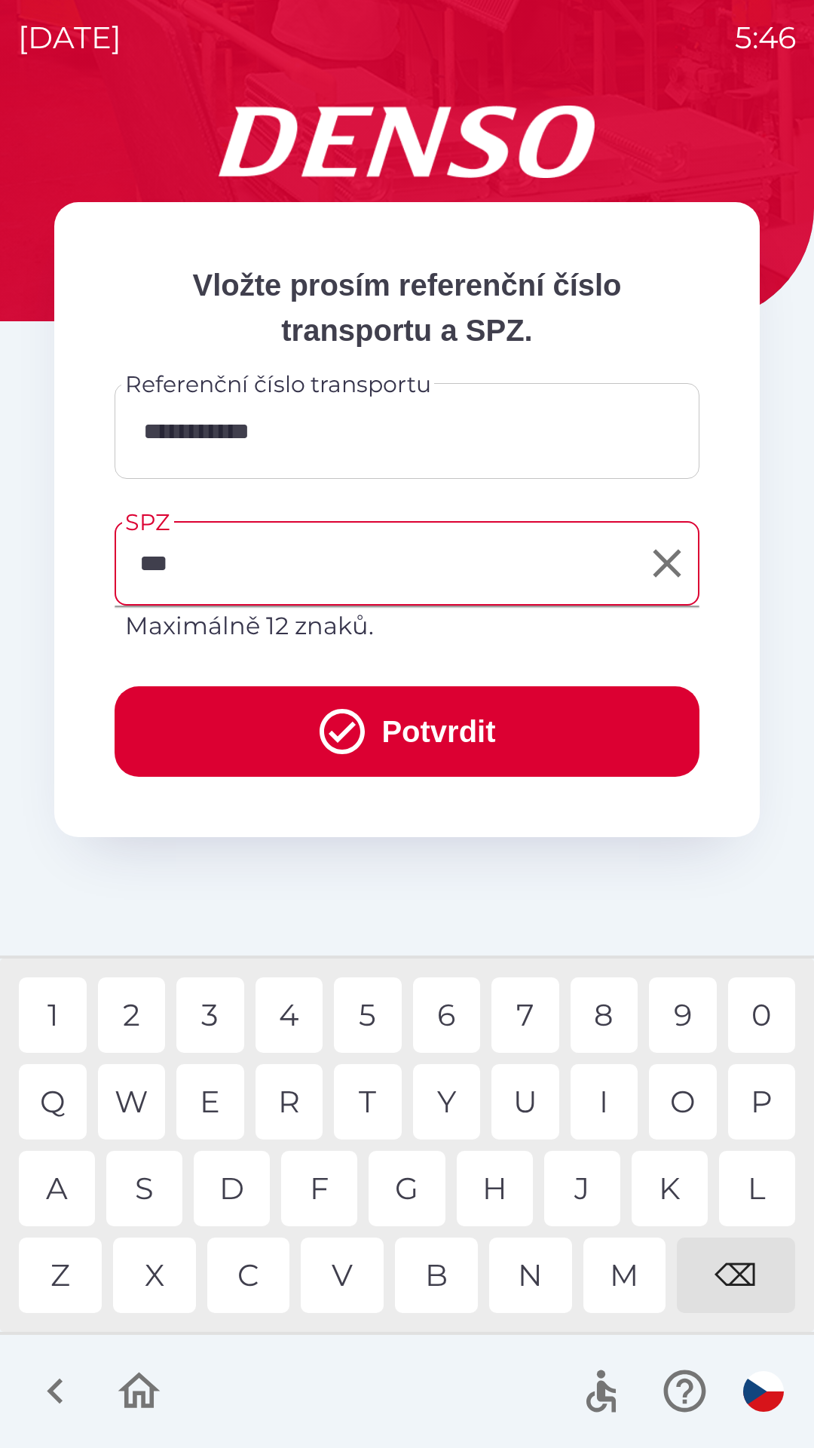
click at [441, 1288] on div "B" at bounding box center [436, 1274] width 83 height 75
type input "*******"
click at [379, 1016] on div "5" at bounding box center [368, 1014] width 68 height 75
click at [409, 730] on button "Potvrdit" at bounding box center [407, 731] width 585 height 90
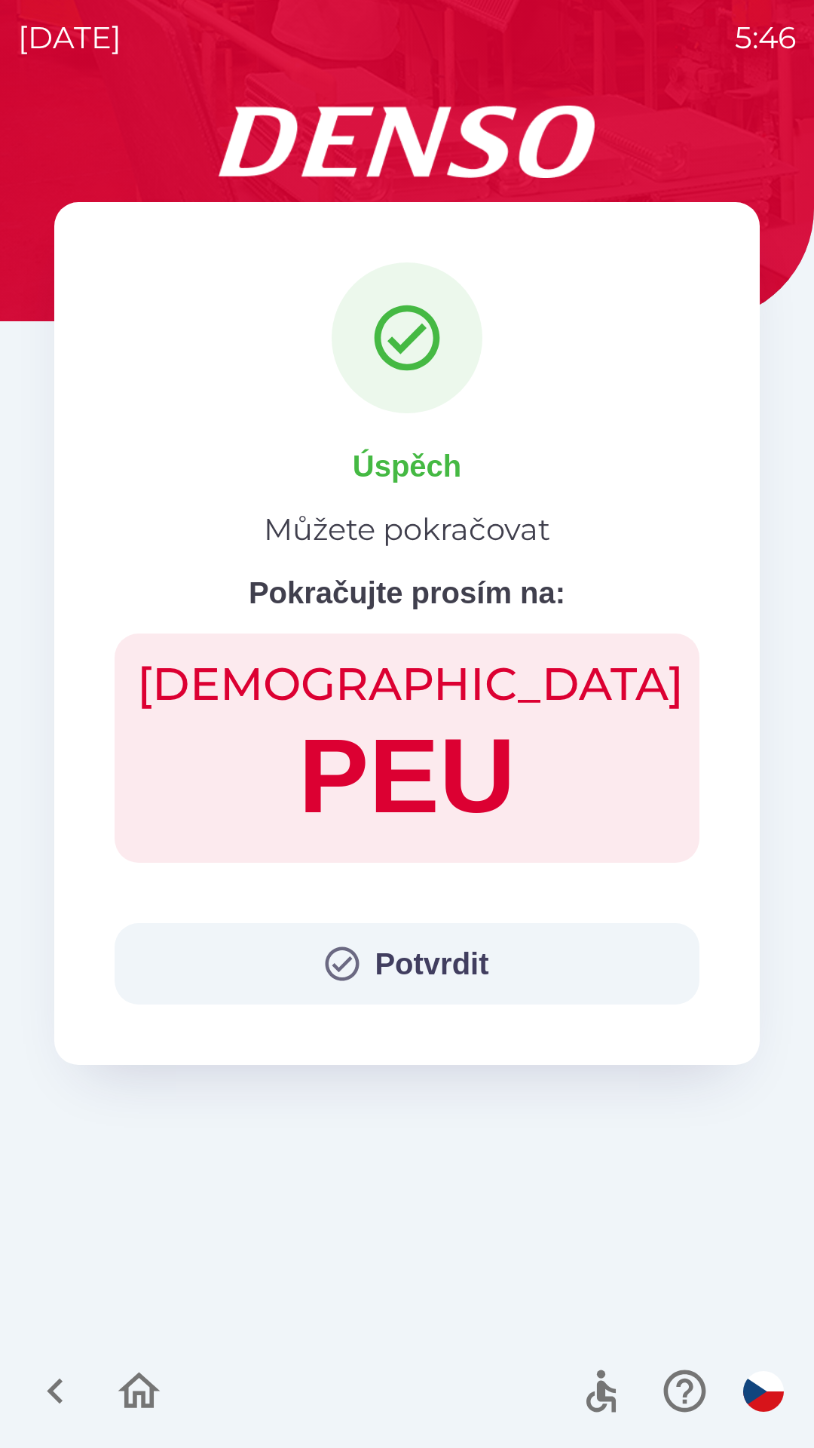
click at [419, 961] on button "Potvrdit" at bounding box center [407, 963] width 585 height 81
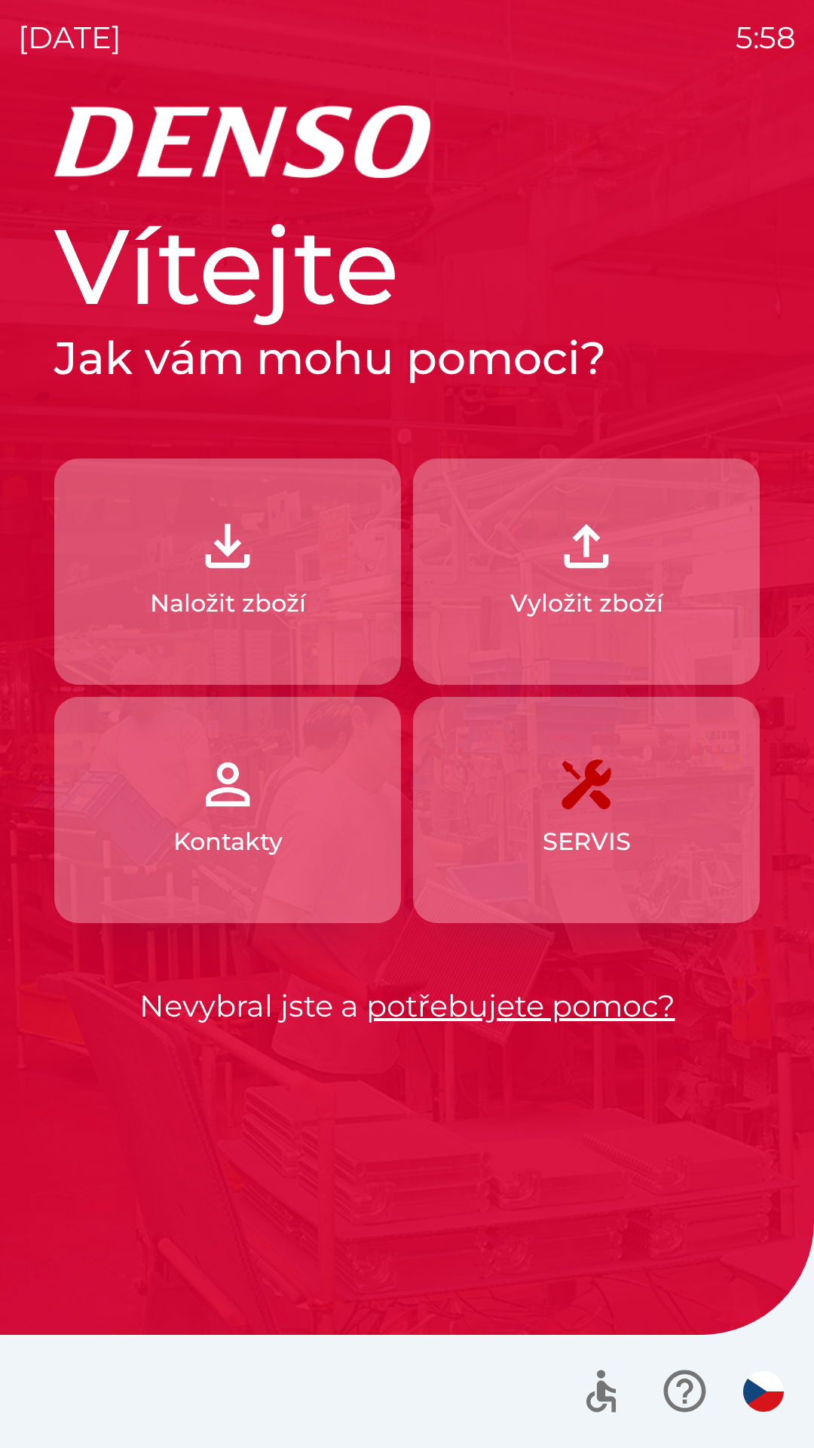
click at [129, 554] on button "Naložit zboží" at bounding box center [227, 571] width 347 height 226
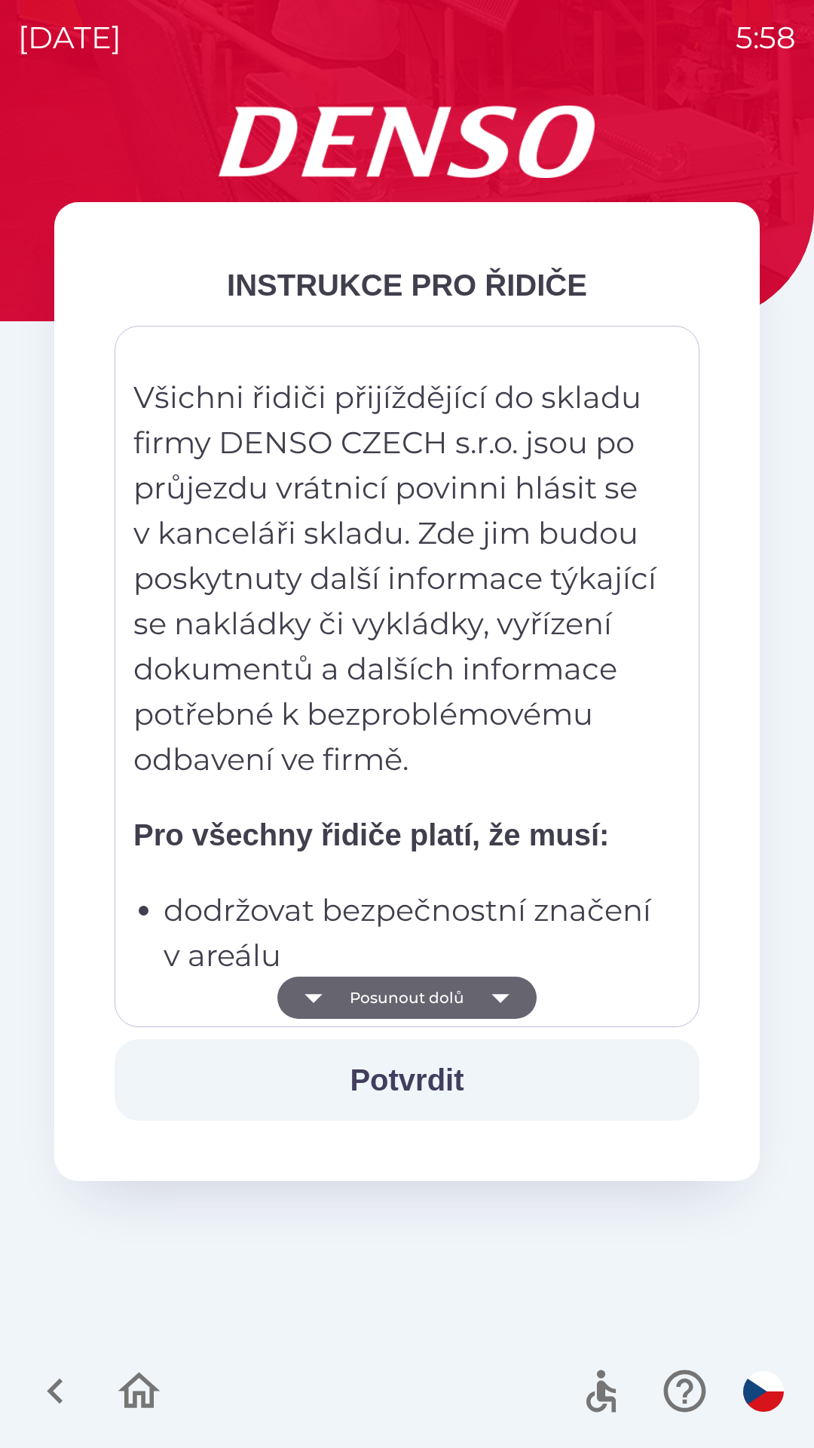
click at [474, 1002] on button "Posunout dolů" at bounding box center [407, 998] width 259 height 42
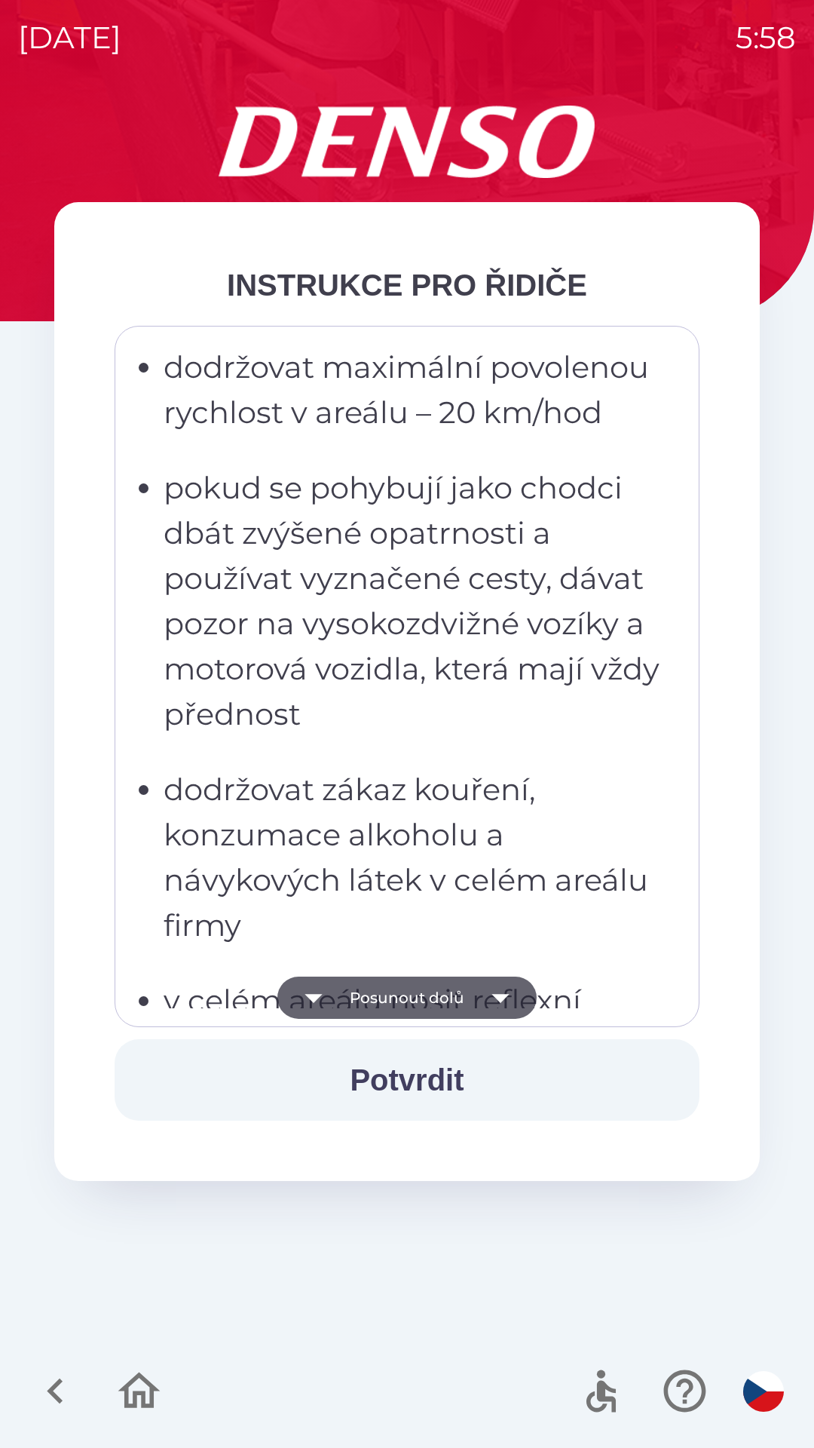
click at [465, 1002] on button "Posunout dolů" at bounding box center [407, 998] width 259 height 42
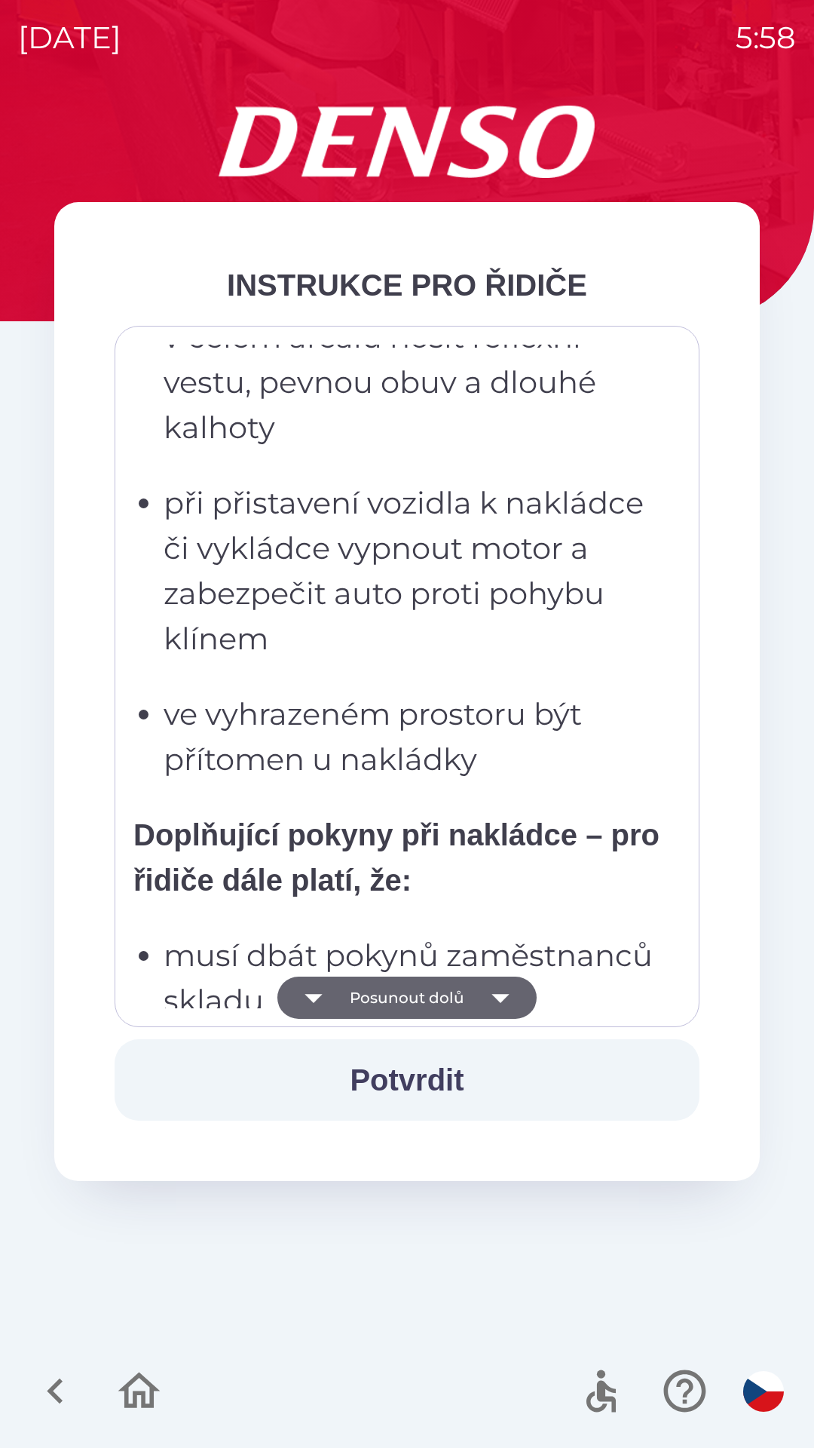
click at [466, 999] on button "Posunout dolů" at bounding box center [407, 998] width 259 height 42
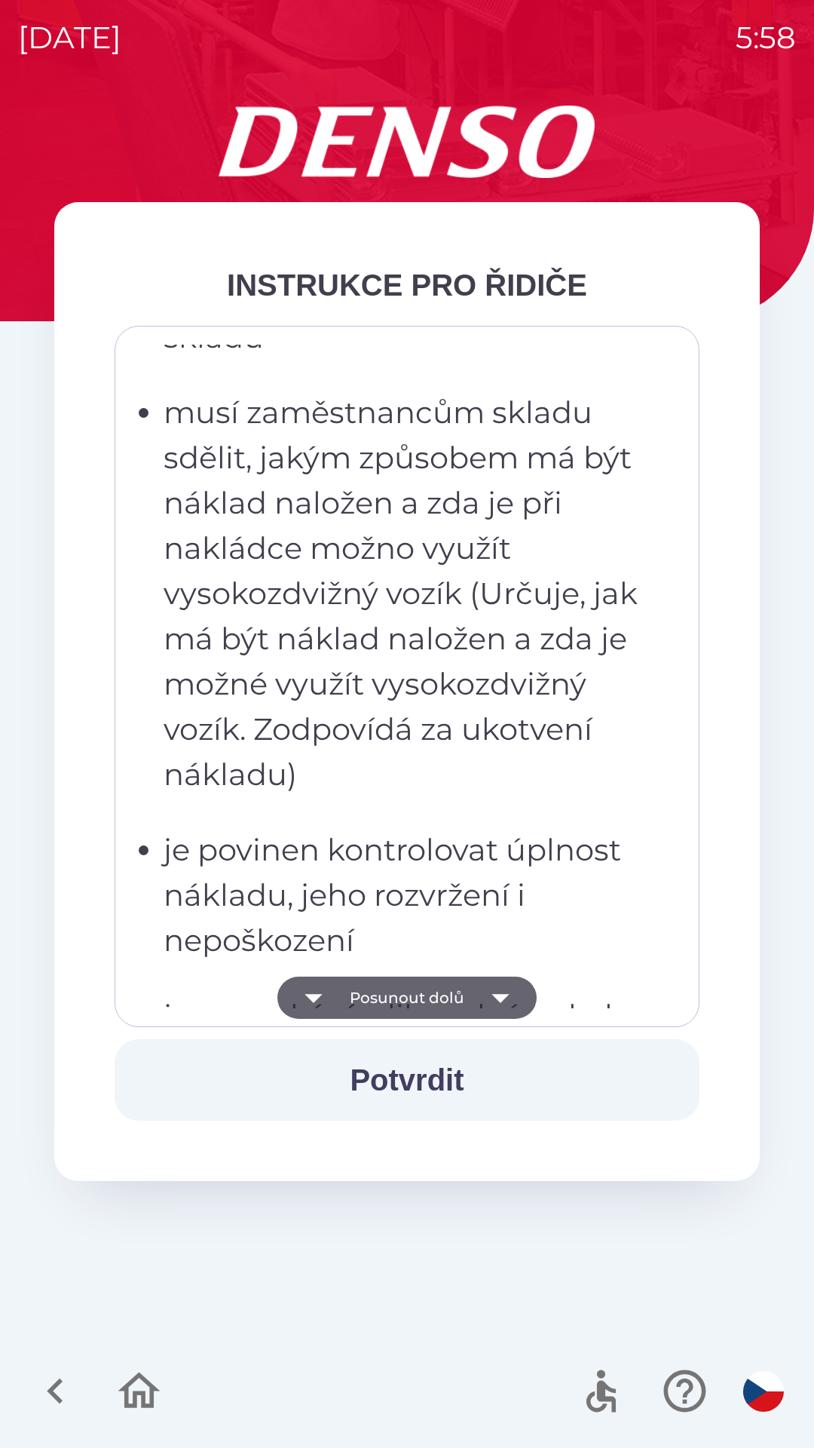
click at [463, 1001] on button "Posunout dolů" at bounding box center [407, 998] width 259 height 42
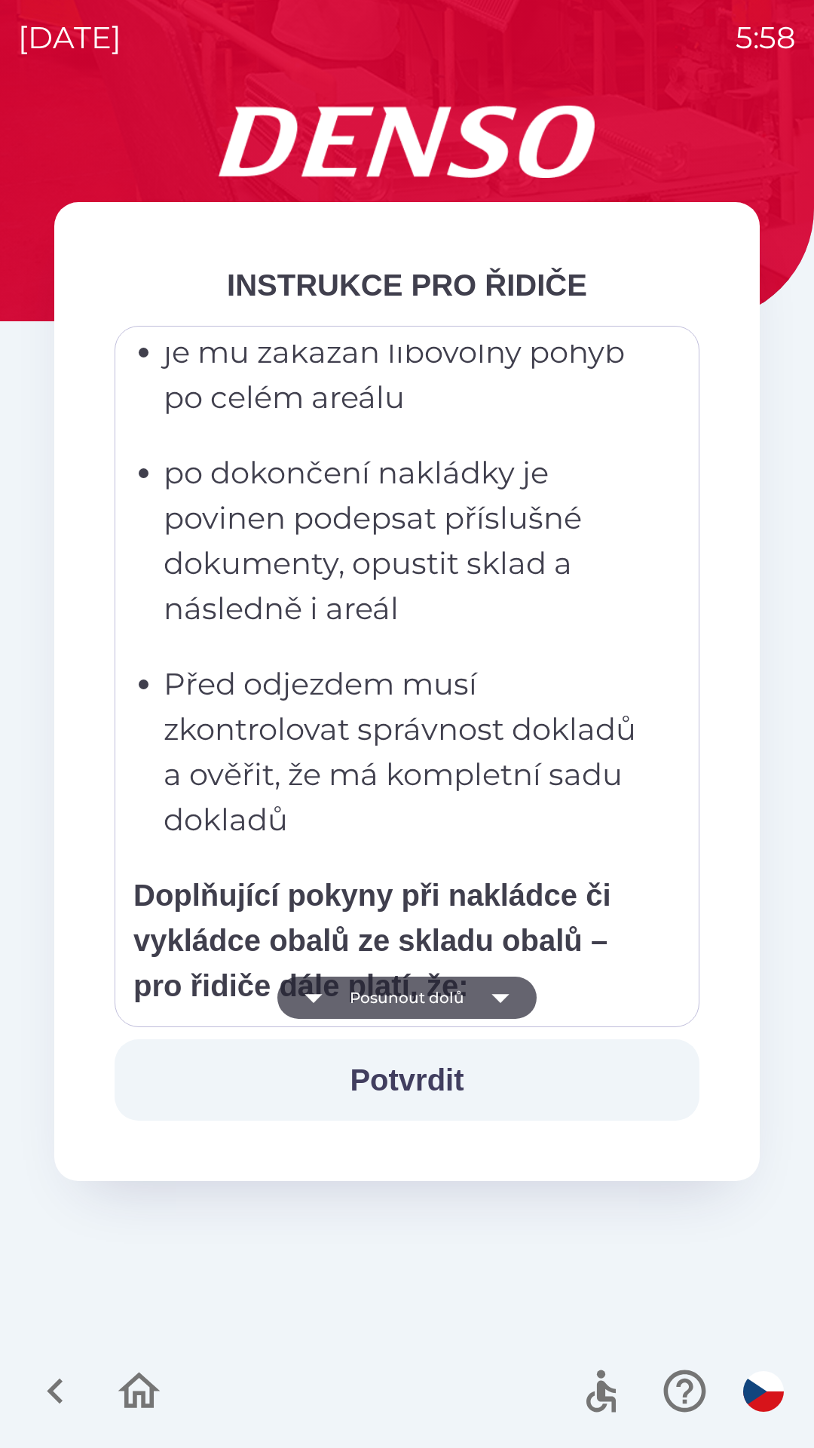
click at [470, 997] on button "Posunout dolů" at bounding box center [407, 998] width 259 height 42
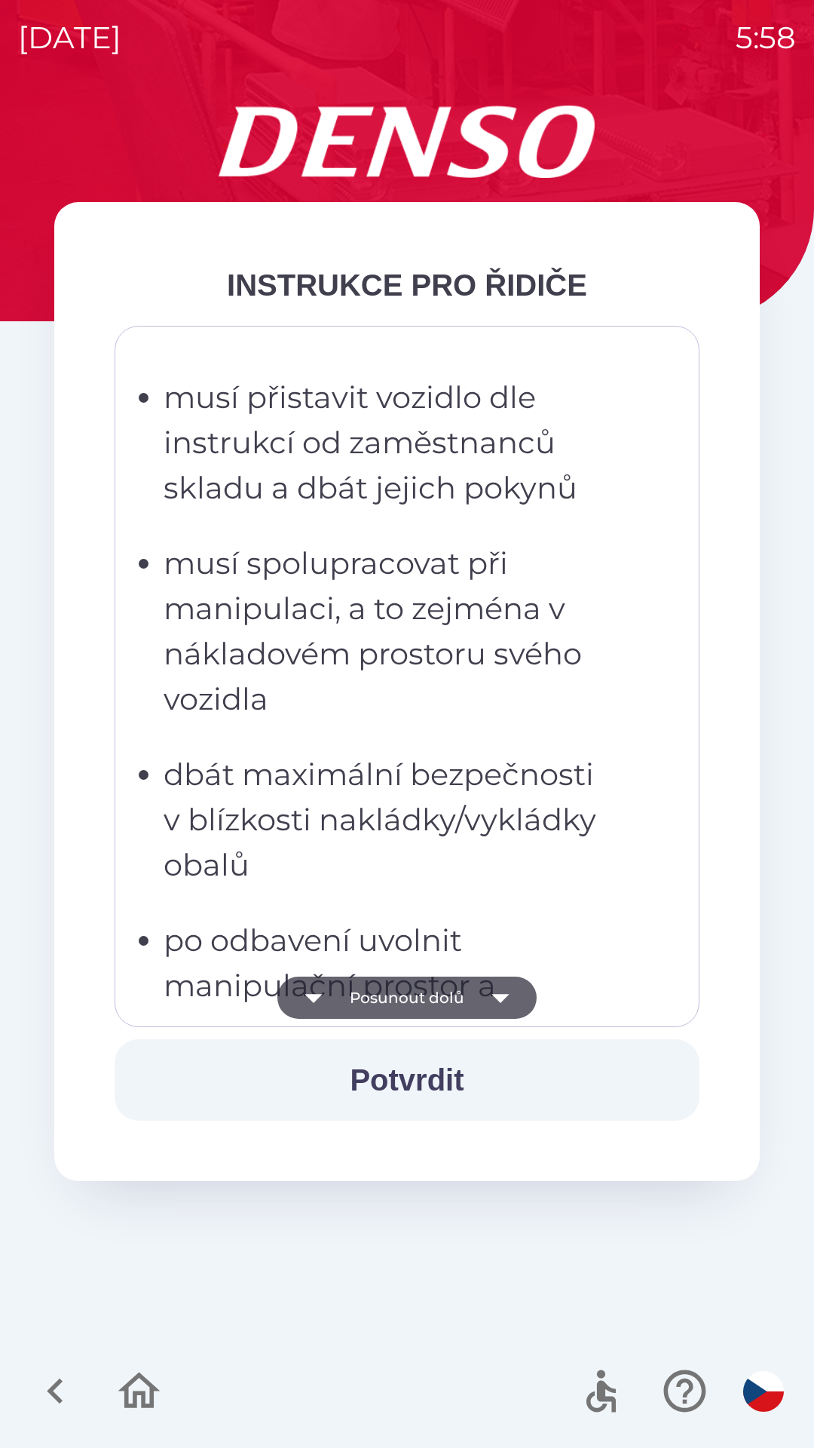
click at [467, 999] on button "Posunout dolů" at bounding box center [407, 998] width 259 height 42
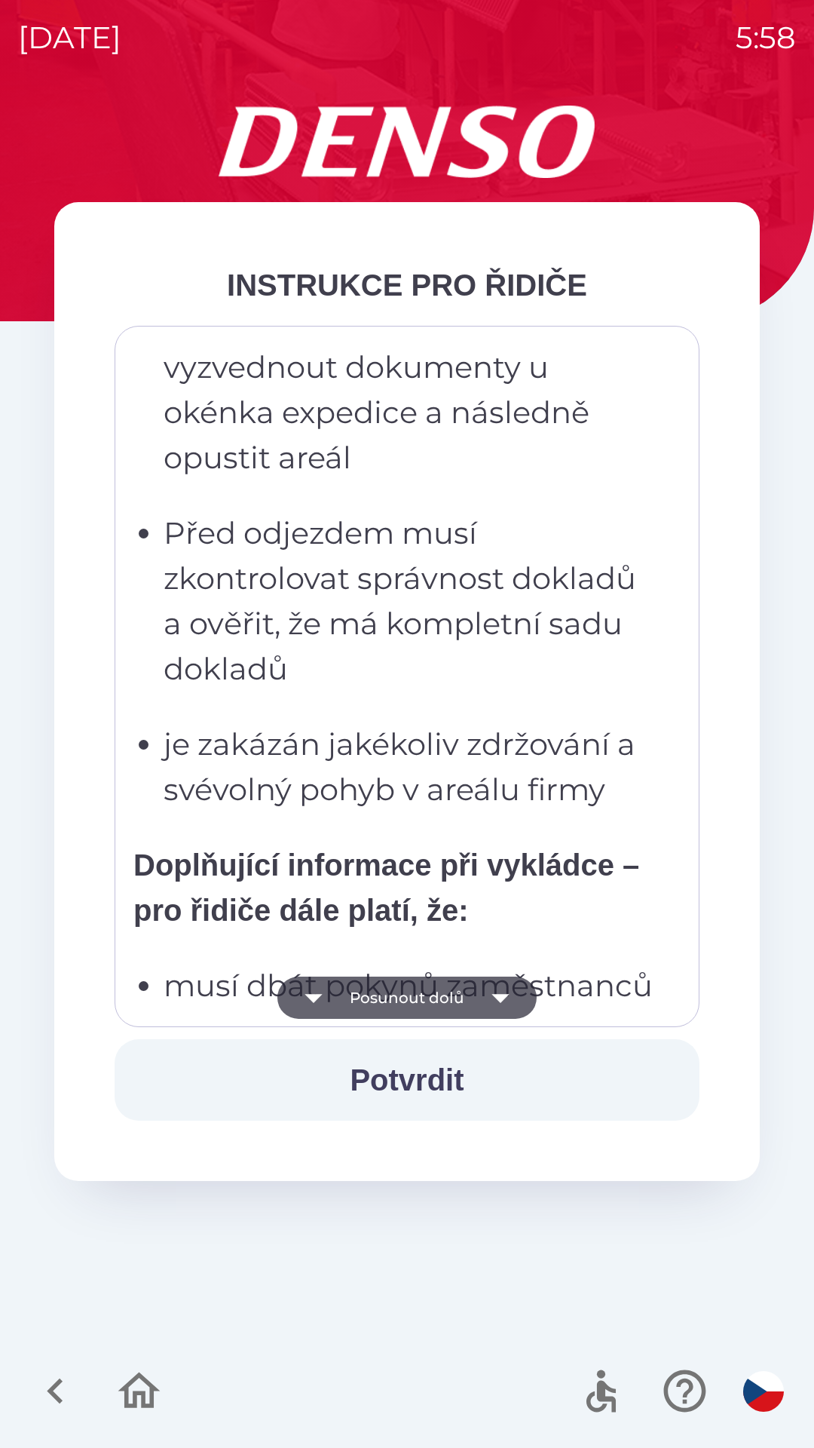
click at [471, 1007] on button "Posunout dolů" at bounding box center [407, 998] width 259 height 42
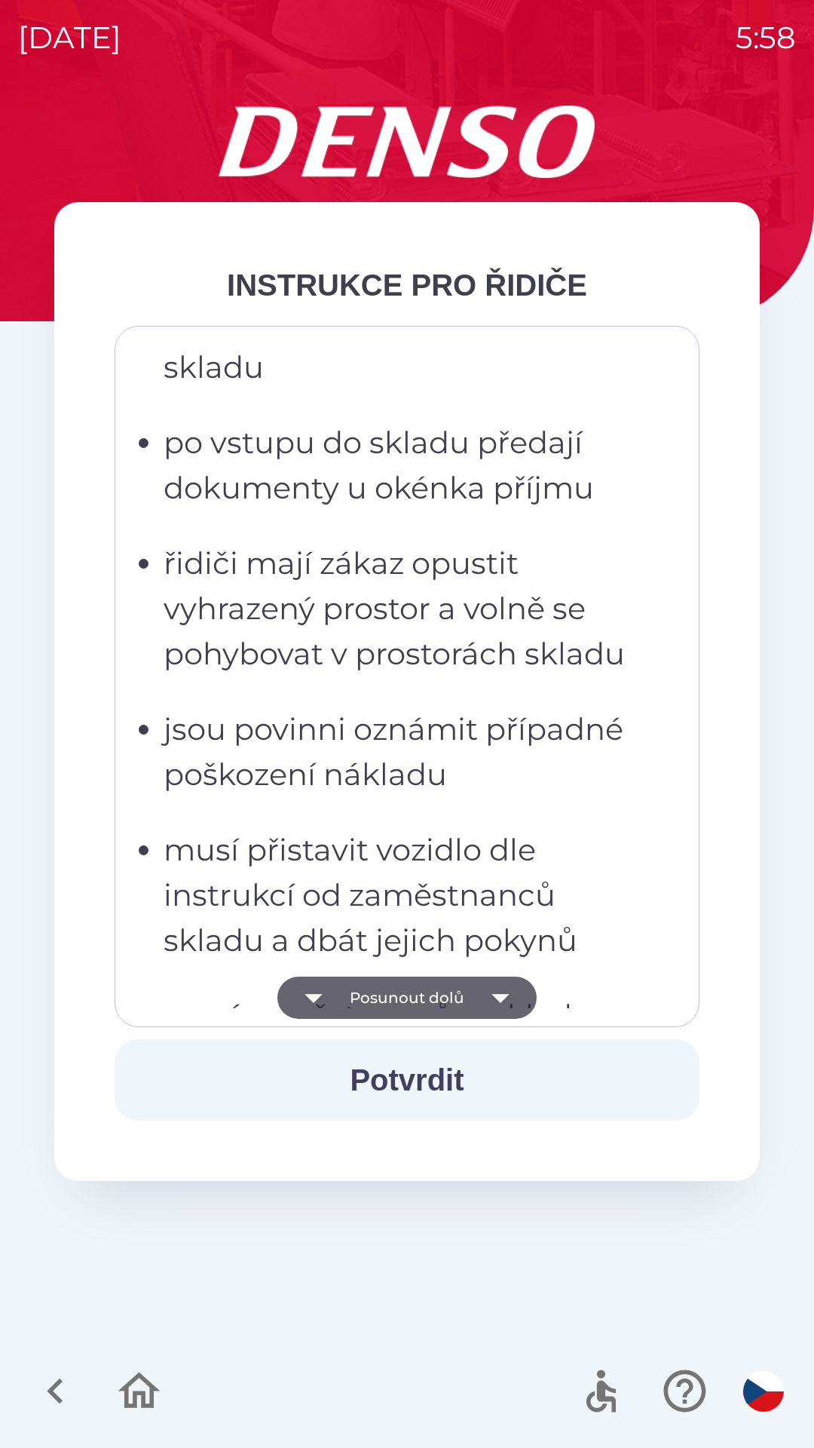
click at [466, 1004] on button "Posunout dolů" at bounding box center [407, 998] width 259 height 42
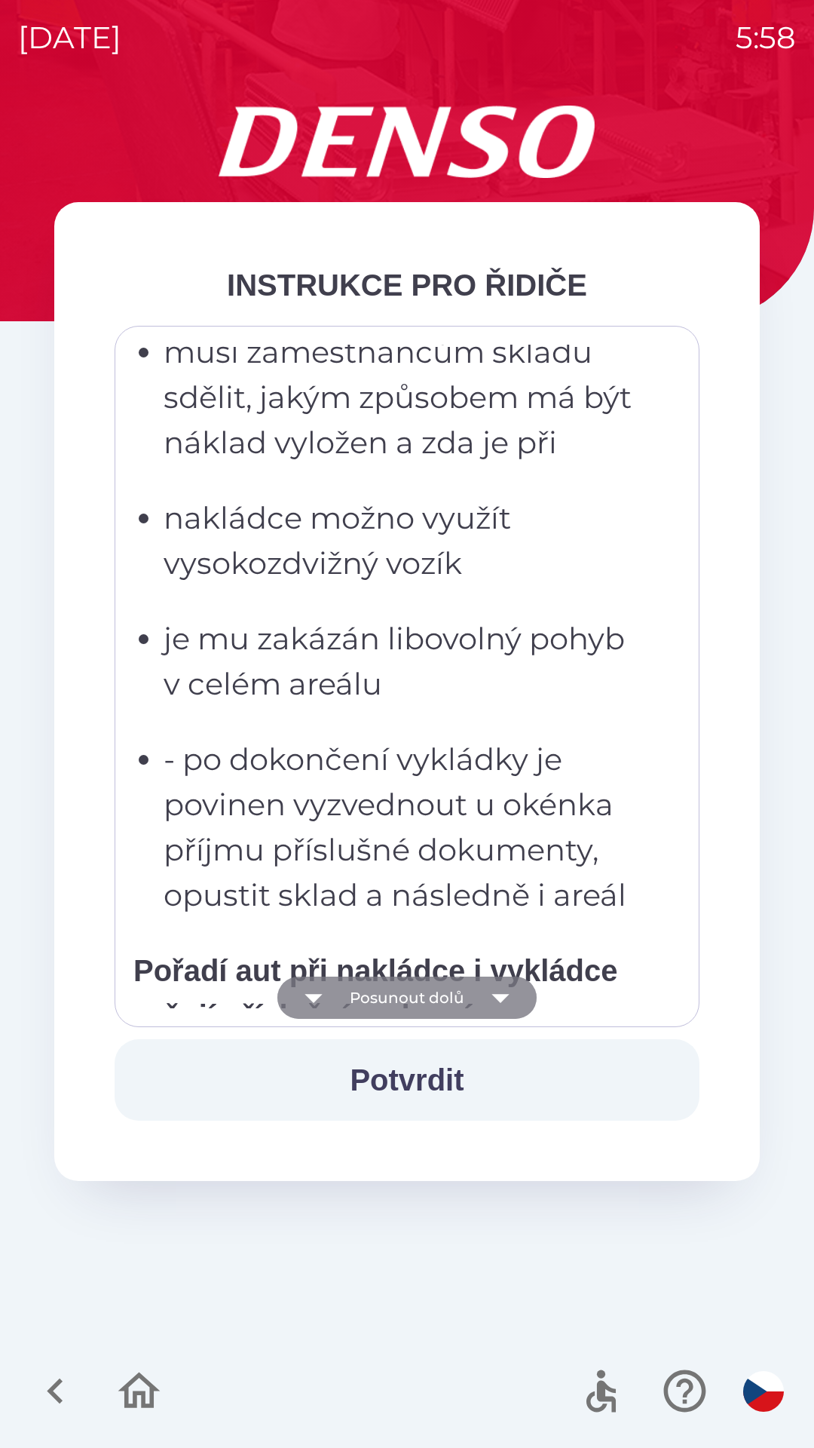
click at [468, 997] on button "Posunout dolů" at bounding box center [407, 998] width 259 height 42
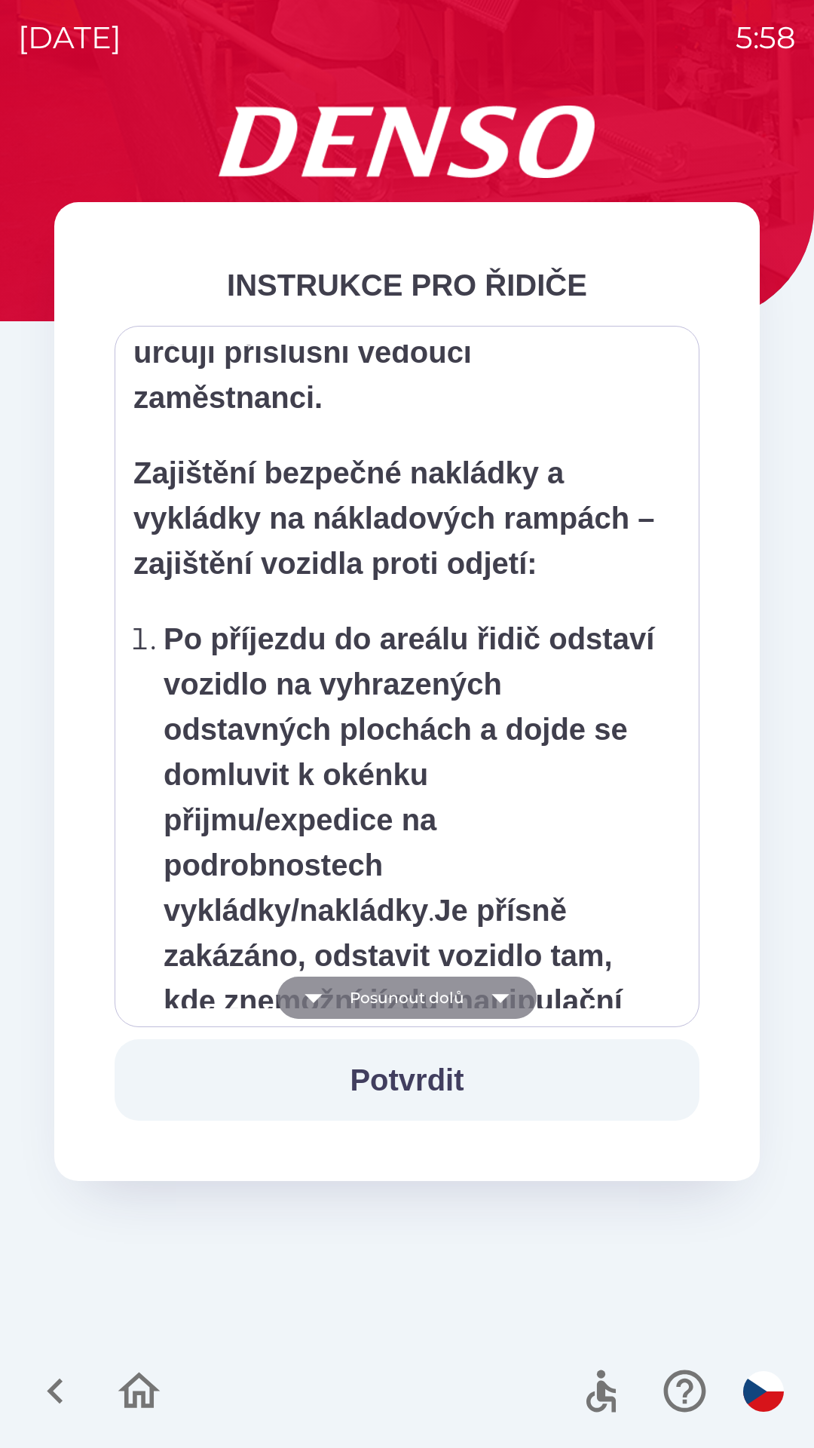
click at [469, 997] on button "Posunout dolů" at bounding box center [407, 998] width 259 height 42
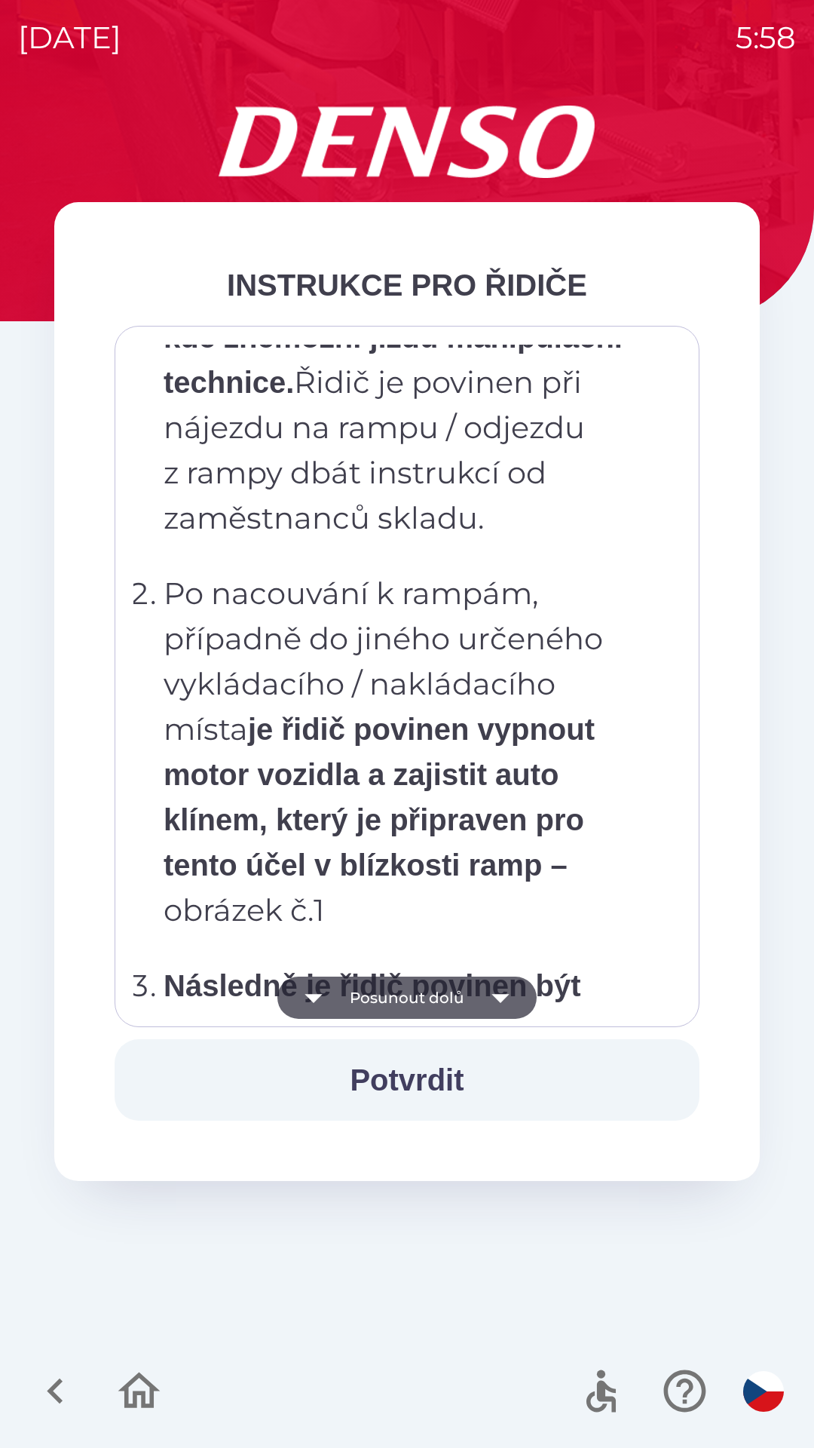
click at [470, 998] on button "Posunout dolů" at bounding box center [407, 998] width 259 height 42
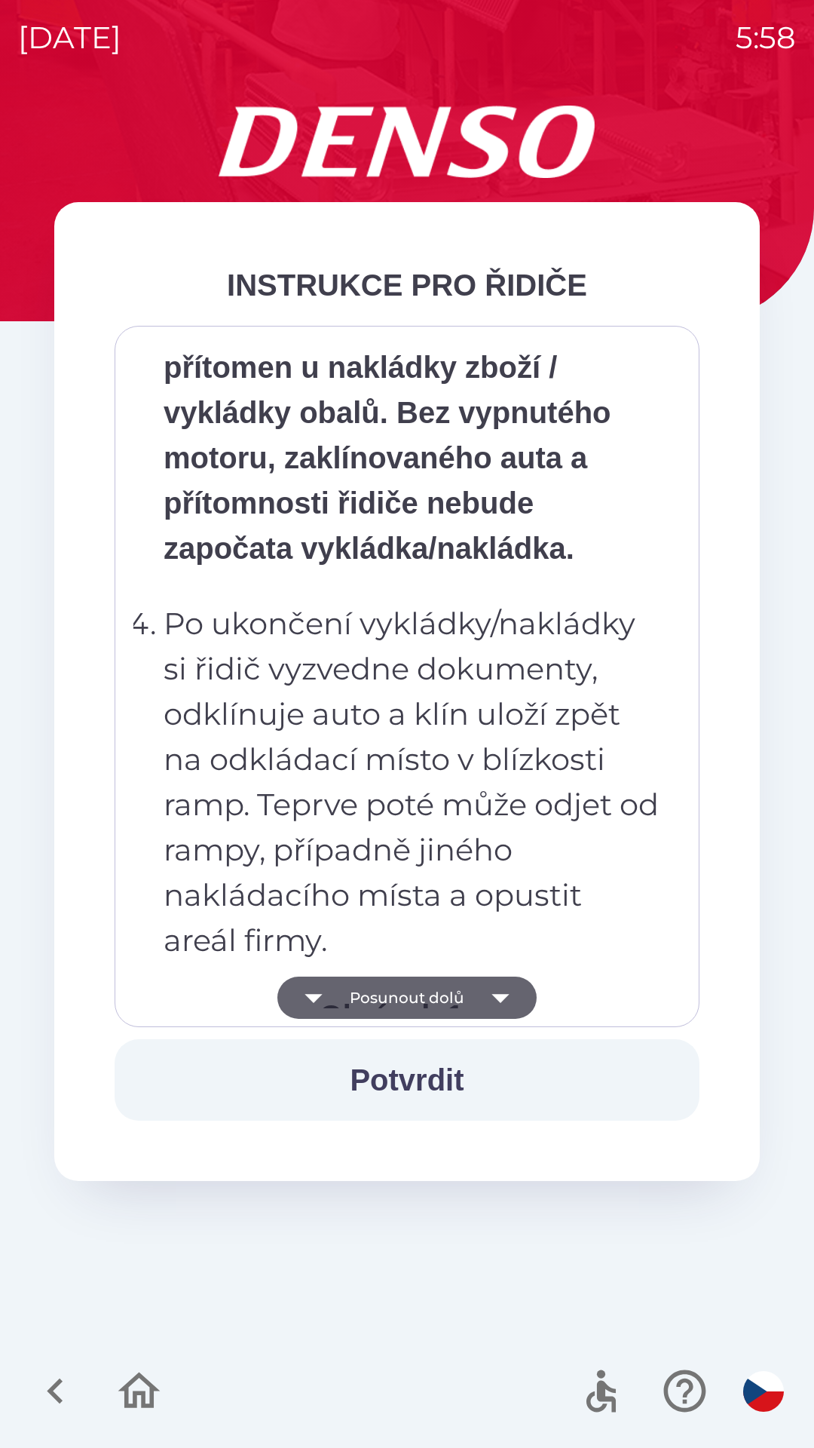
click at [469, 1001] on button "Posunout dolů" at bounding box center [407, 998] width 259 height 42
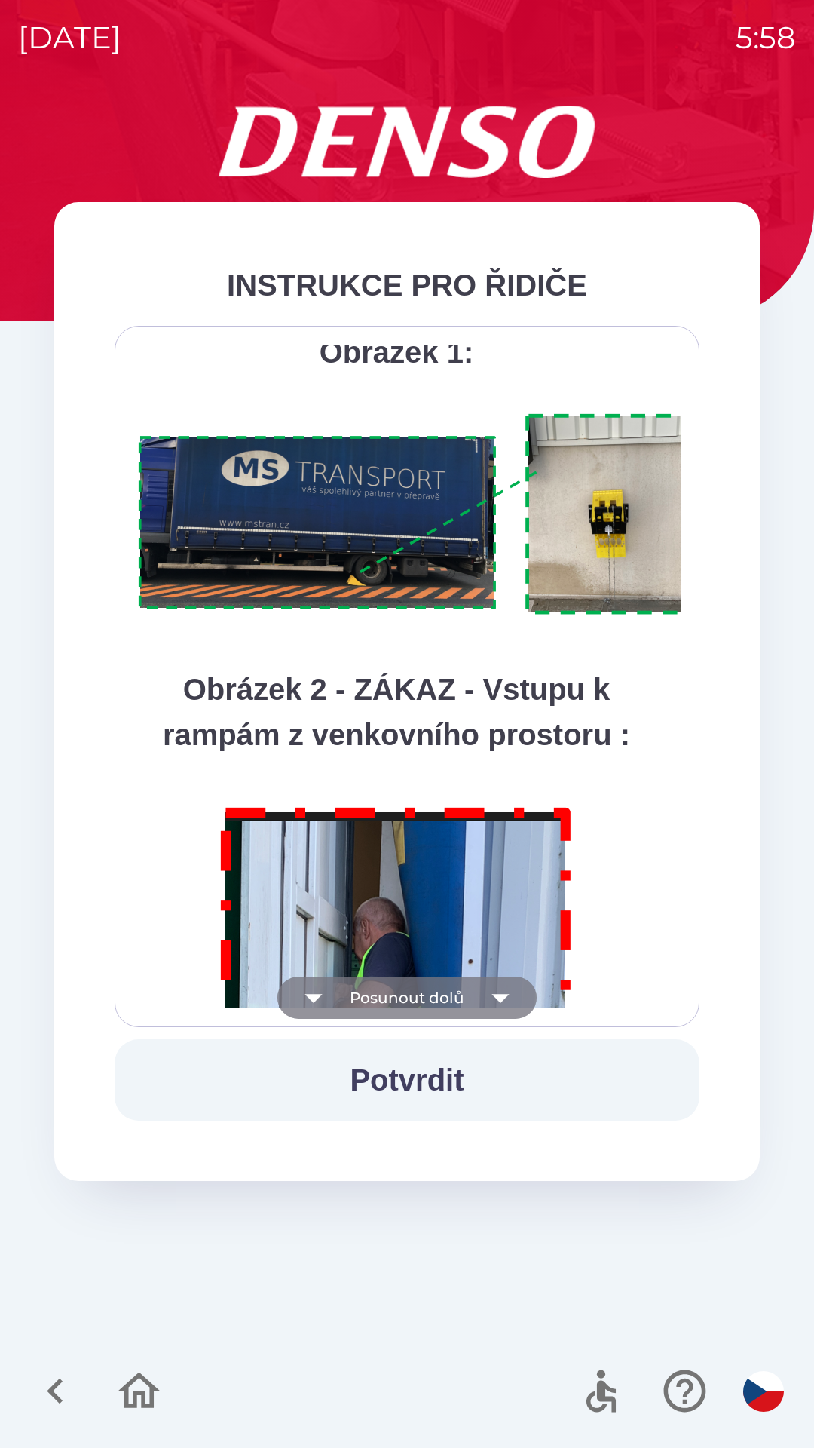
click at [471, 1004] on button "Posunout dolů" at bounding box center [407, 998] width 259 height 42
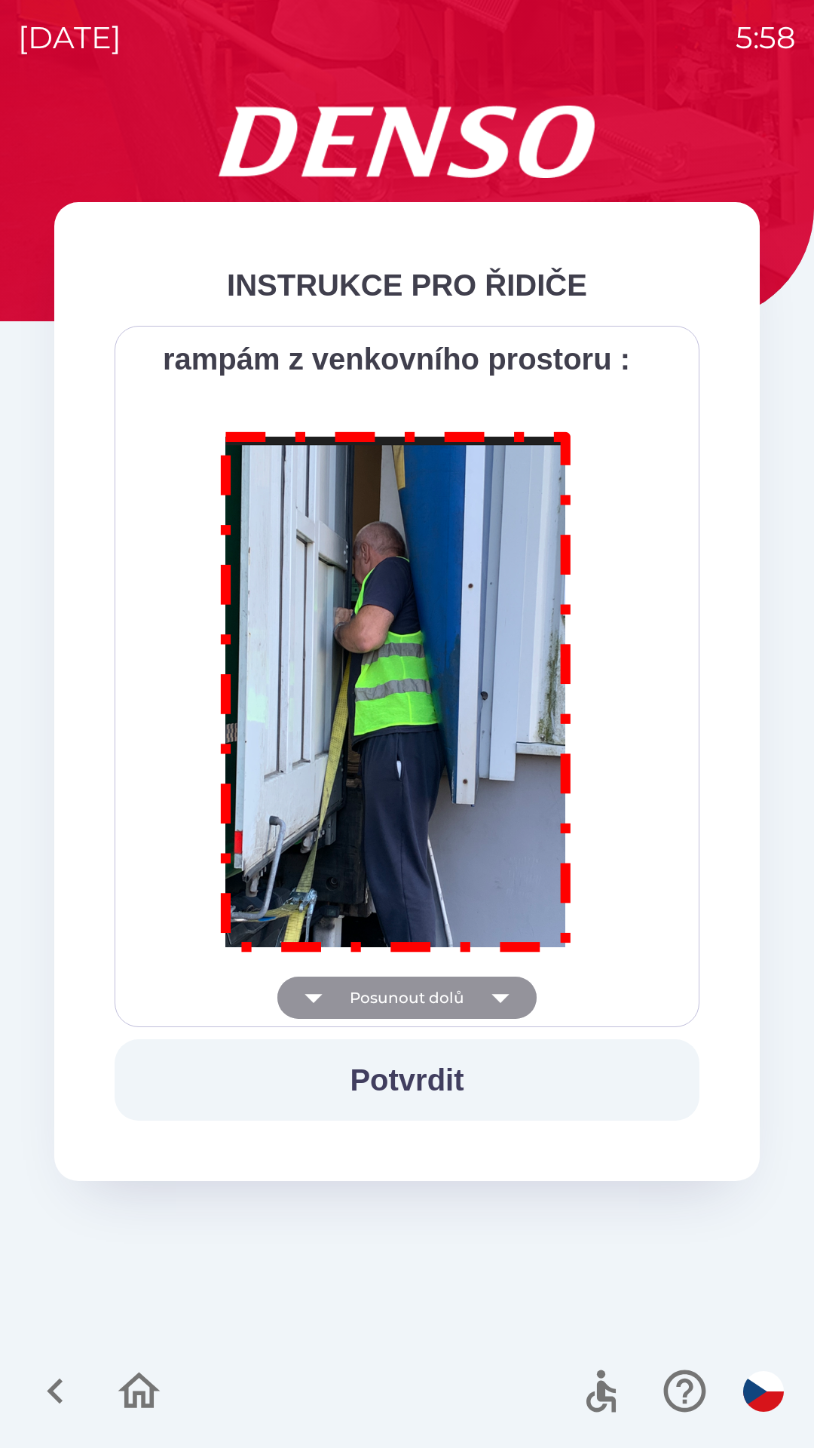
click at [471, 998] on div "Všichni řidiči přijíždějící do skladu firmy DENSO CZECH s.r.o. jsou po průjezdu…" at bounding box center [406, 677] width 547 height 664
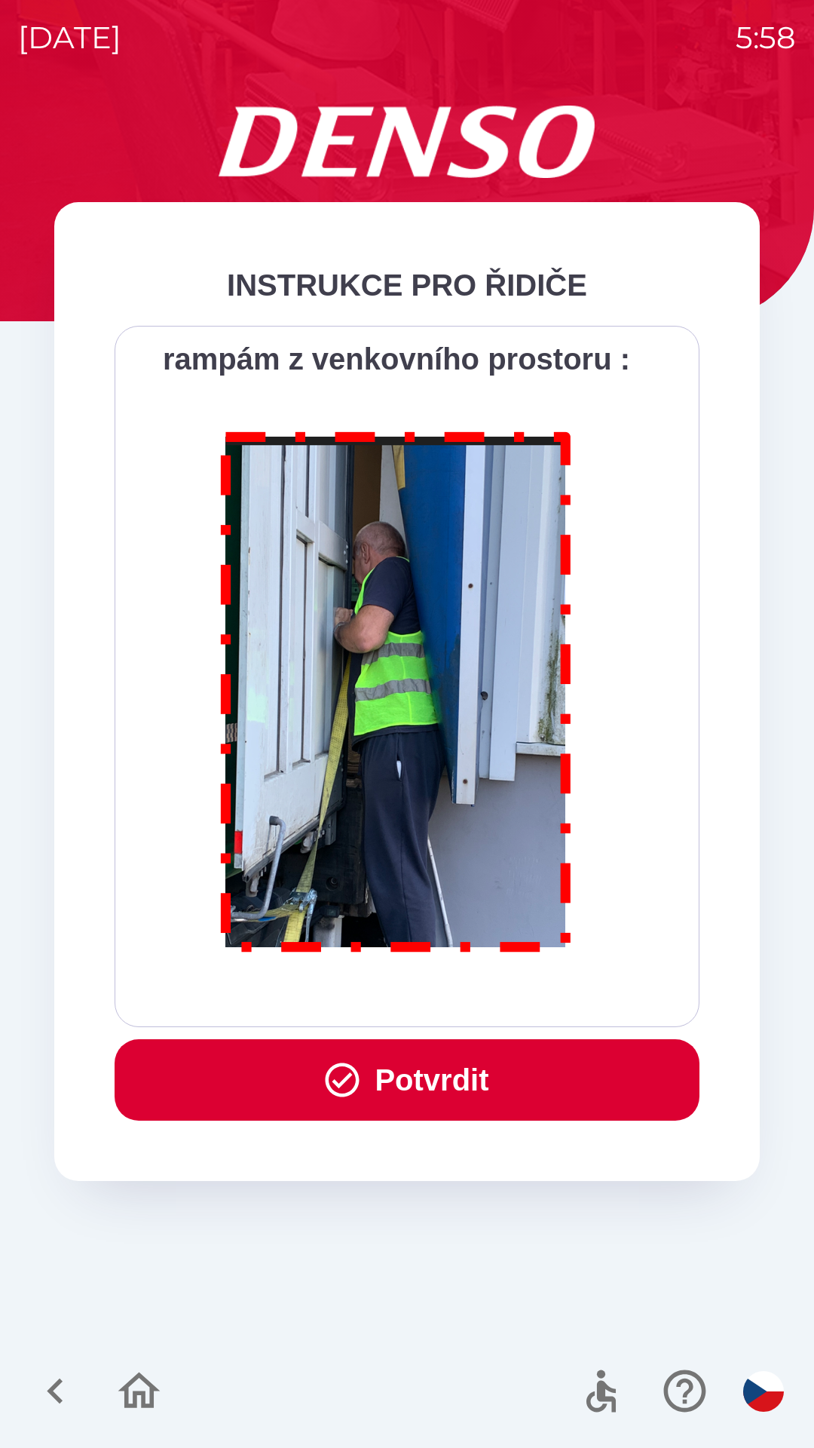
click at [495, 1075] on button "Potvrdit" at bounding box center [407, 1079] width 585 height 81
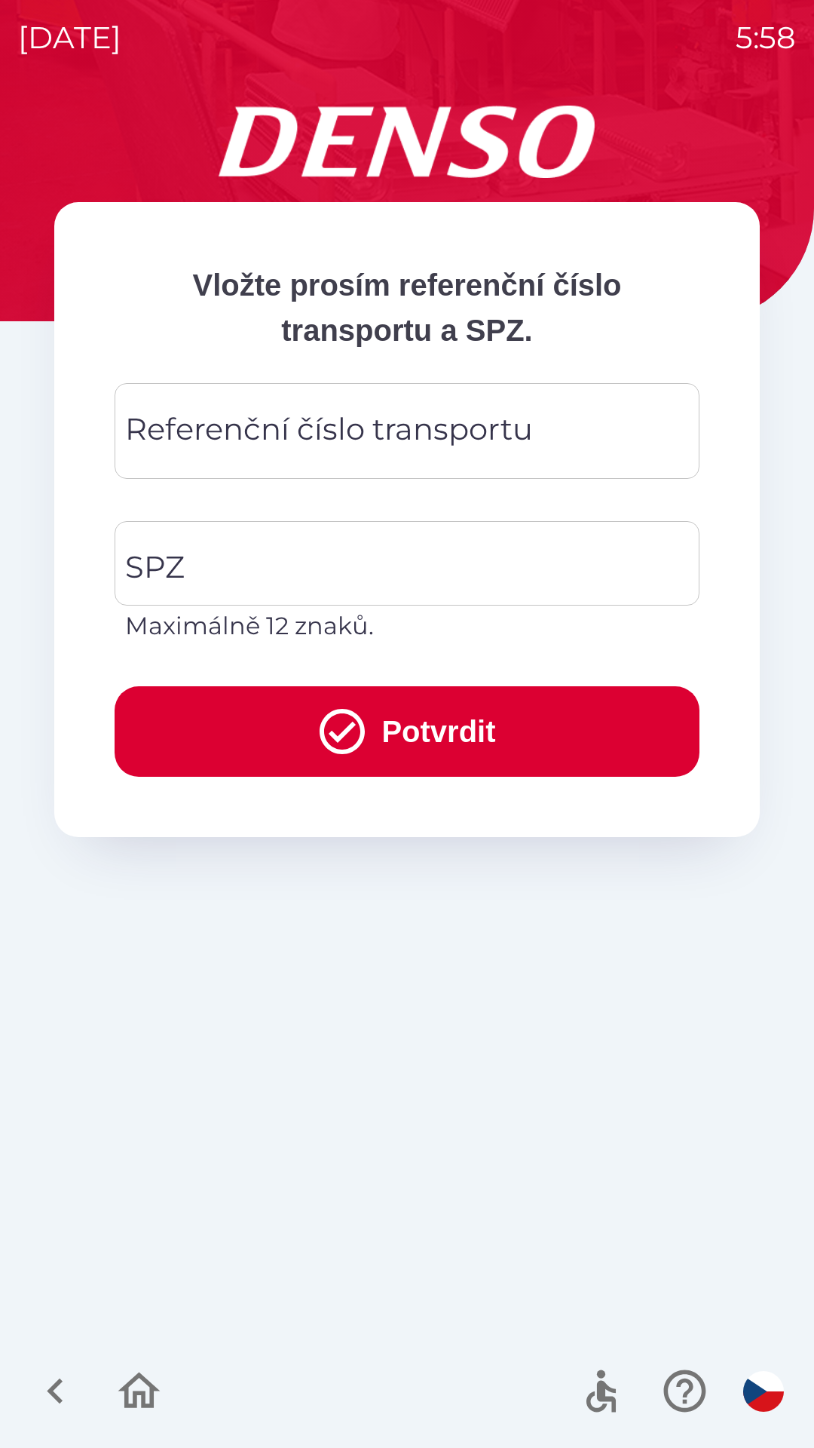
click at [284, 420] on div "Referenční číslo transportu Referenční číslo transportu" at bounding box center [407, 431] width 585 height 96
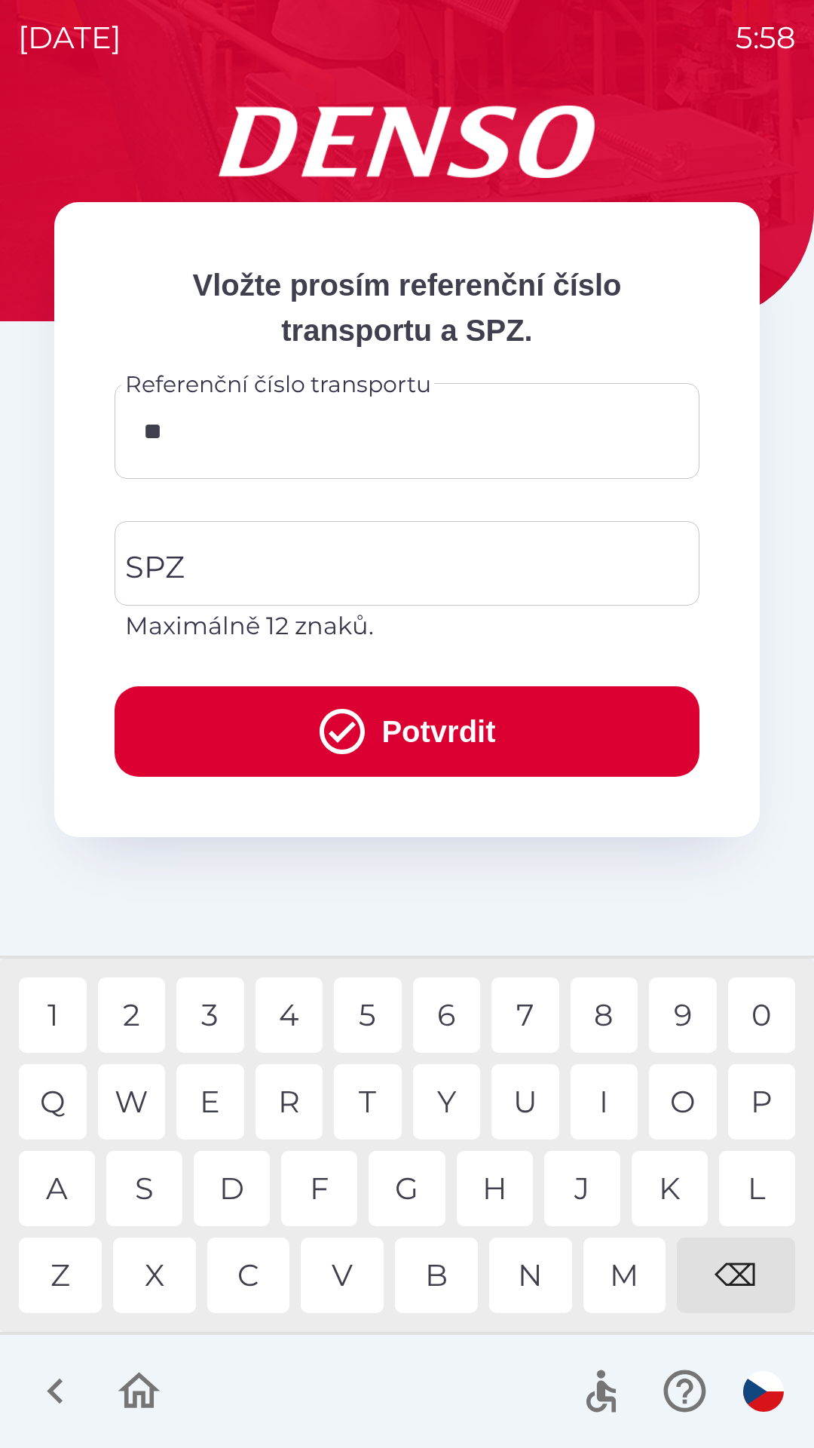
click at [689, 1035] on div "9" at bounding box center [683, 1014] width 68 height 75
click at [220, 1024] on div "3" at bounding box center [210, 1014] width 68 height 75
type input "********"
click at [348, 571] on input "SPZ" at bounding box center [395, 563] width 549 height 71
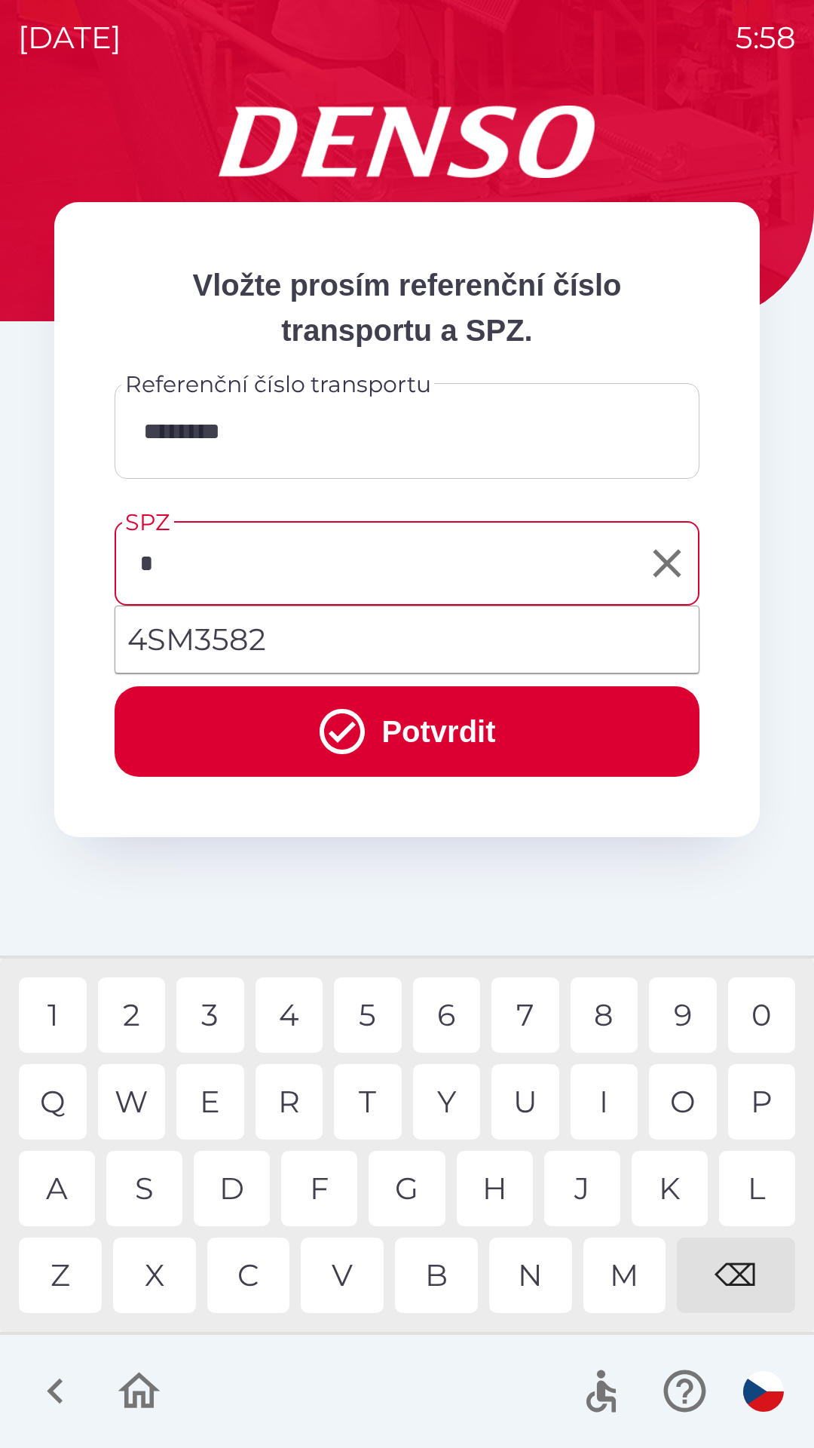
click at [208, 1027] on div "3" at bounding box center [210, 1014] width 68 height 75
click at [357, 1013] on div "5" at bounding box center [368, 1014] width 68 height 75
click at [374, 1015] on div "5" at bounding box center [368, 1014] width 68 height 75
click at [302, 1018] on div "4" at bounding box center [290, 1014] width 68 height 75
type input "*******"
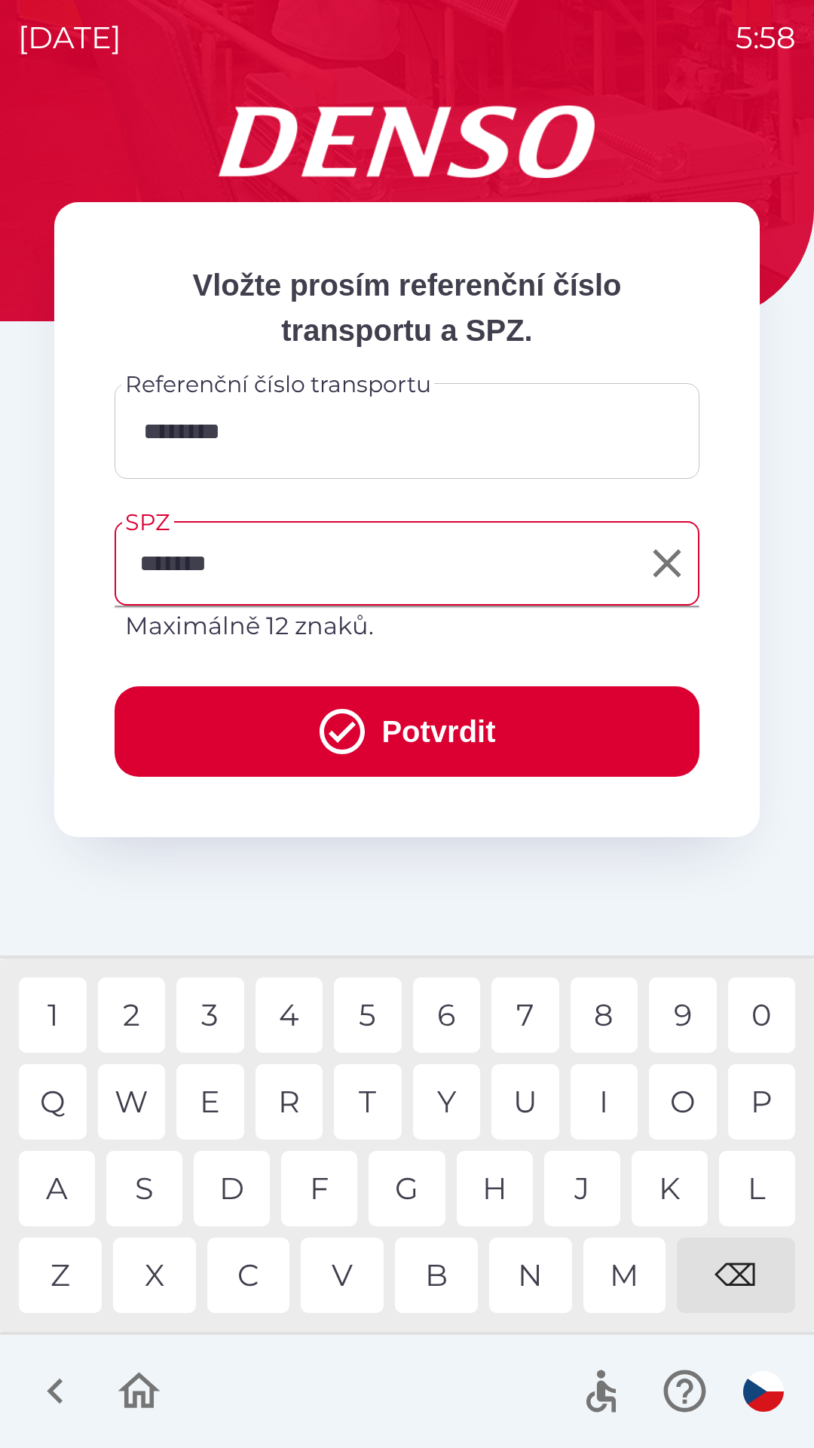
click at [393, 736] on button "Potvrdit" at bounding box center [407, 731] width 585 height 90
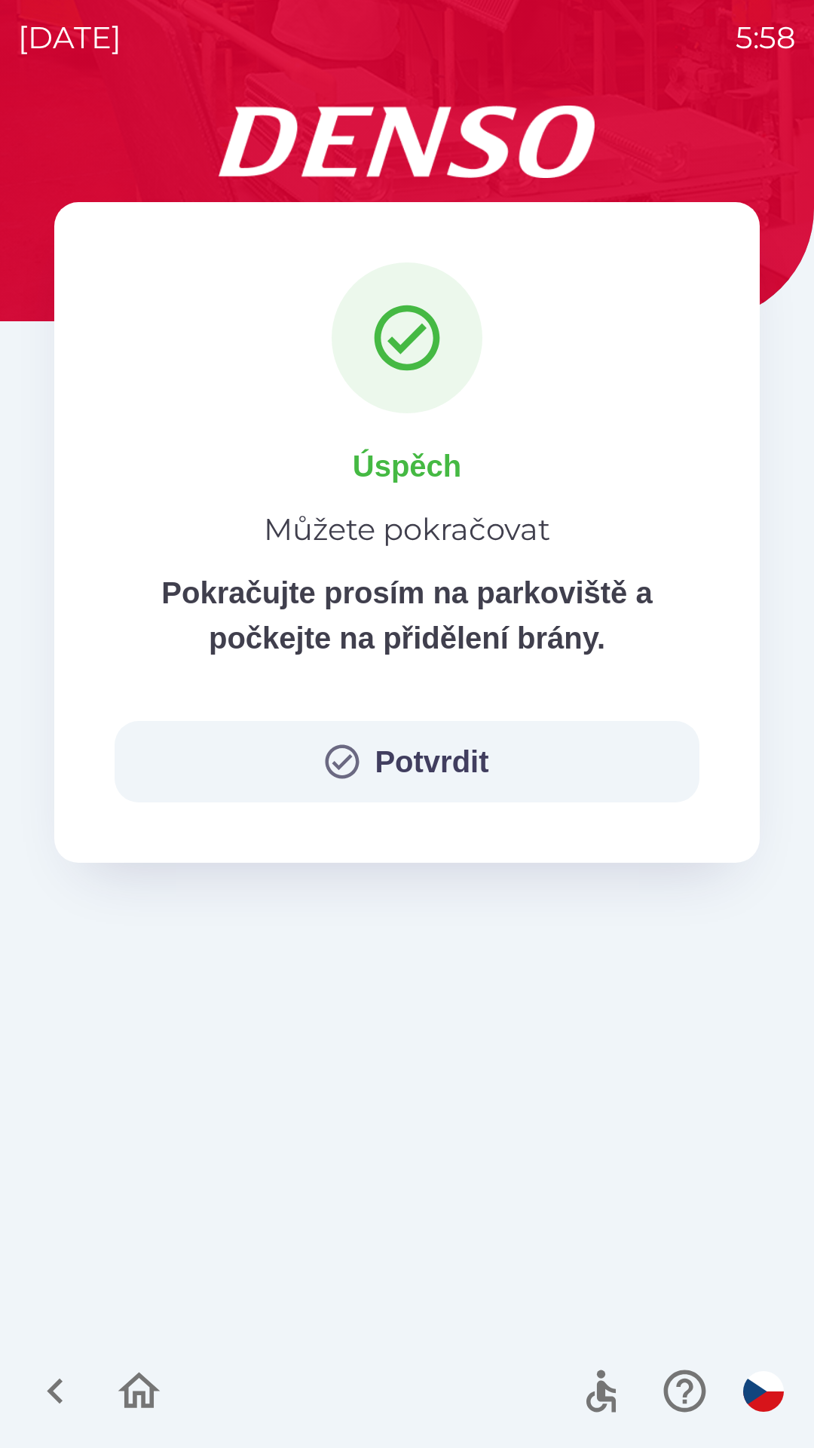
click at [281, 769] on button "Potvrdit" at bounding box center [407, 761] width 585 height 81
